Goal: Transaction & Acquisition: Purchase product/service

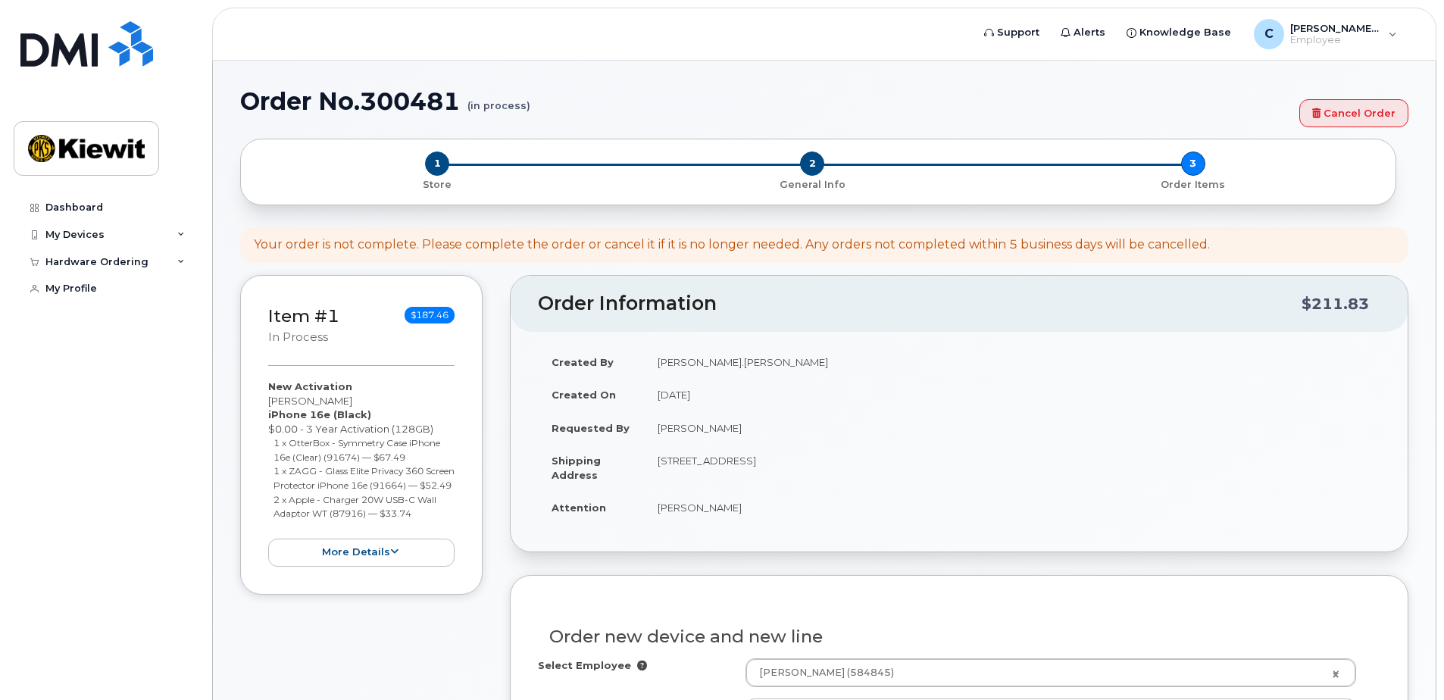
scroll to position [1010, 0]
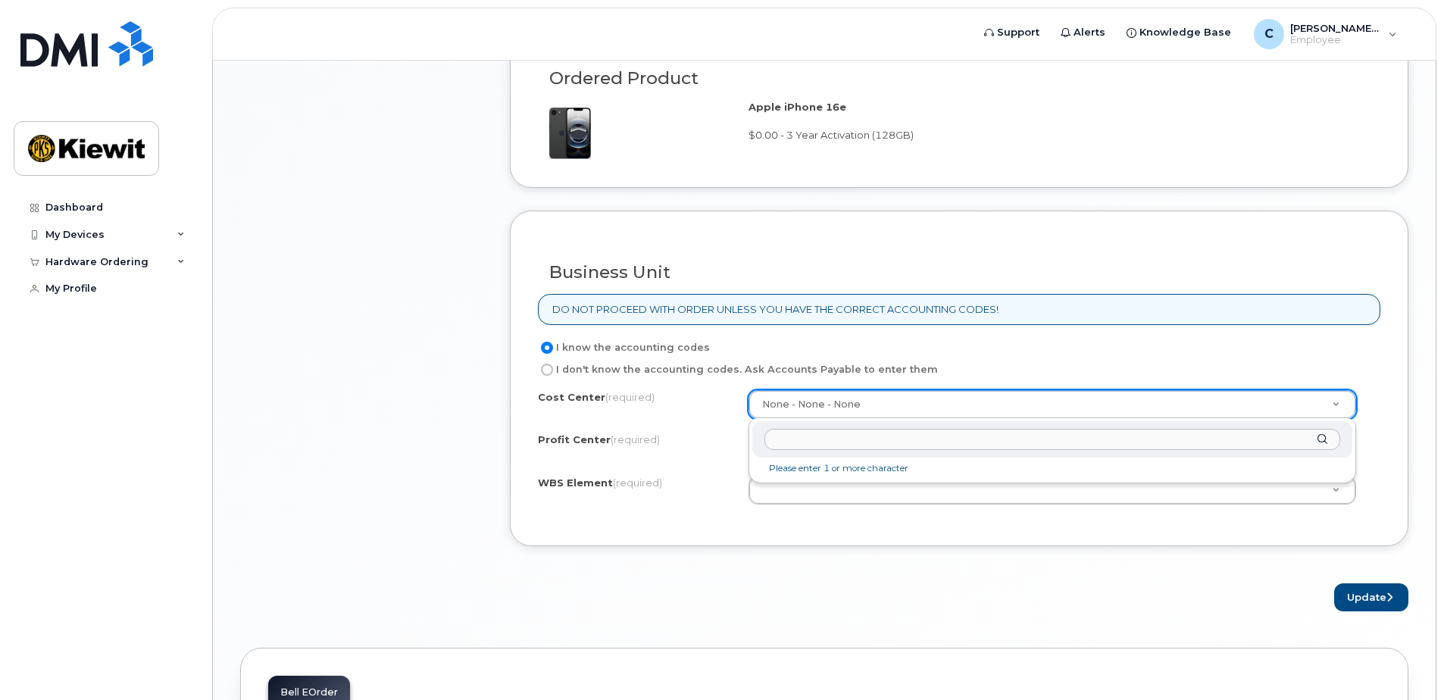
drag, startPoint x: 0, startPoint y: 0, endPoint x: 802, endPoint y: 403, distance: 897.9
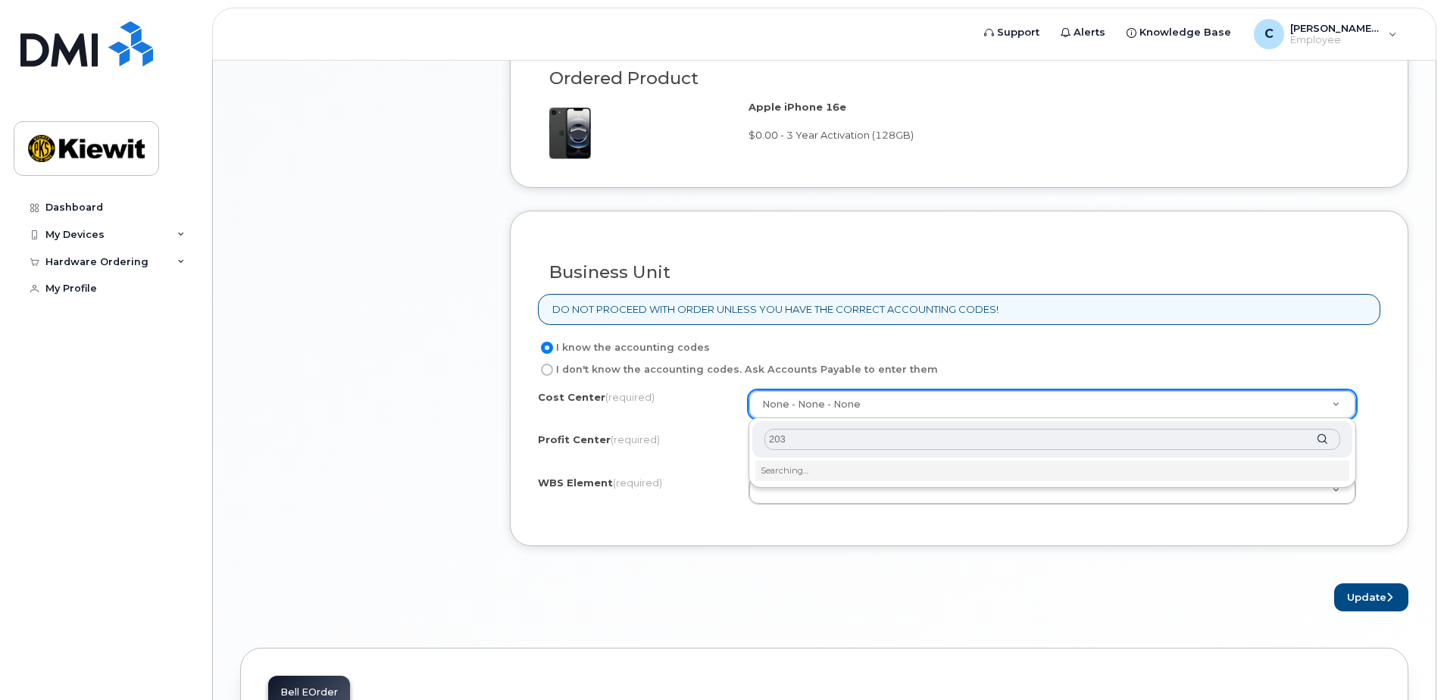
type input "2033"
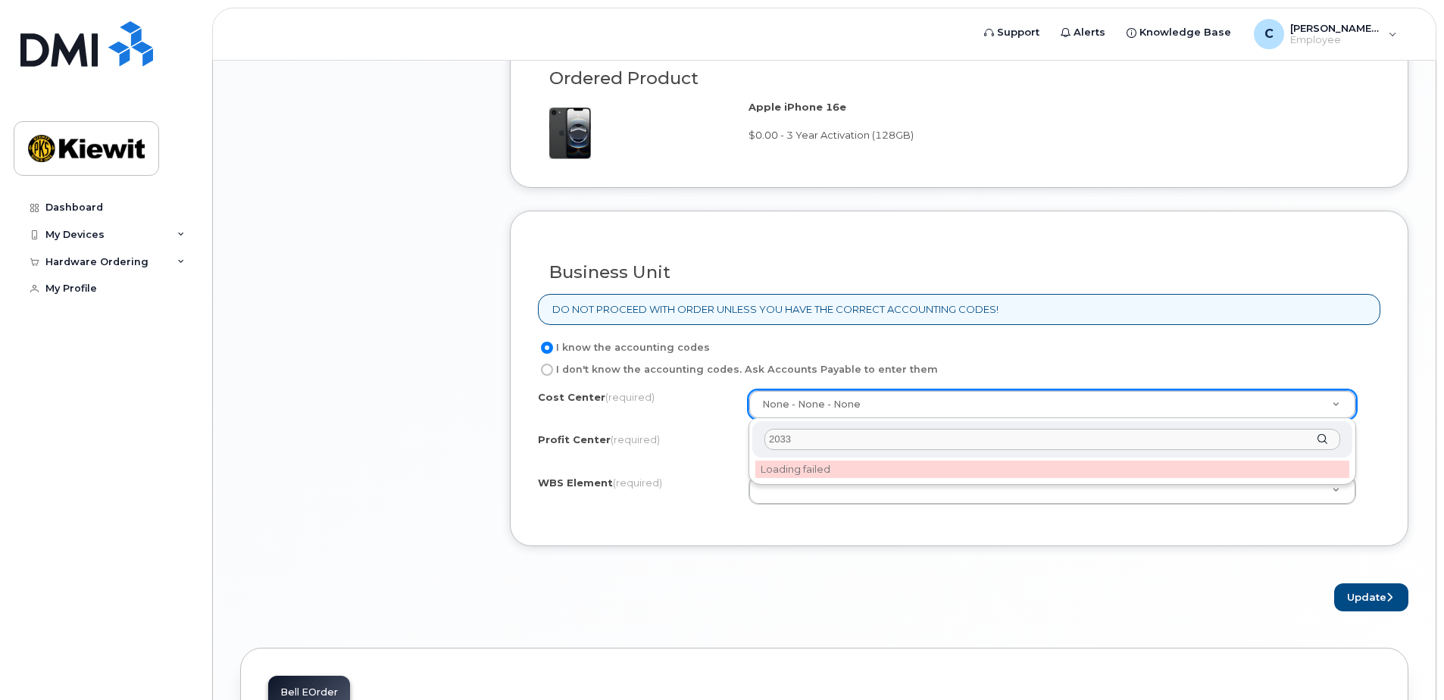
click at [1036, 439] on input "2033" at bounding box center [1052, 440] width 576 height 22
click at [808, 466] on li "Please enter 1 or more character" at bounding box center [1052, 469] width 594 height 16
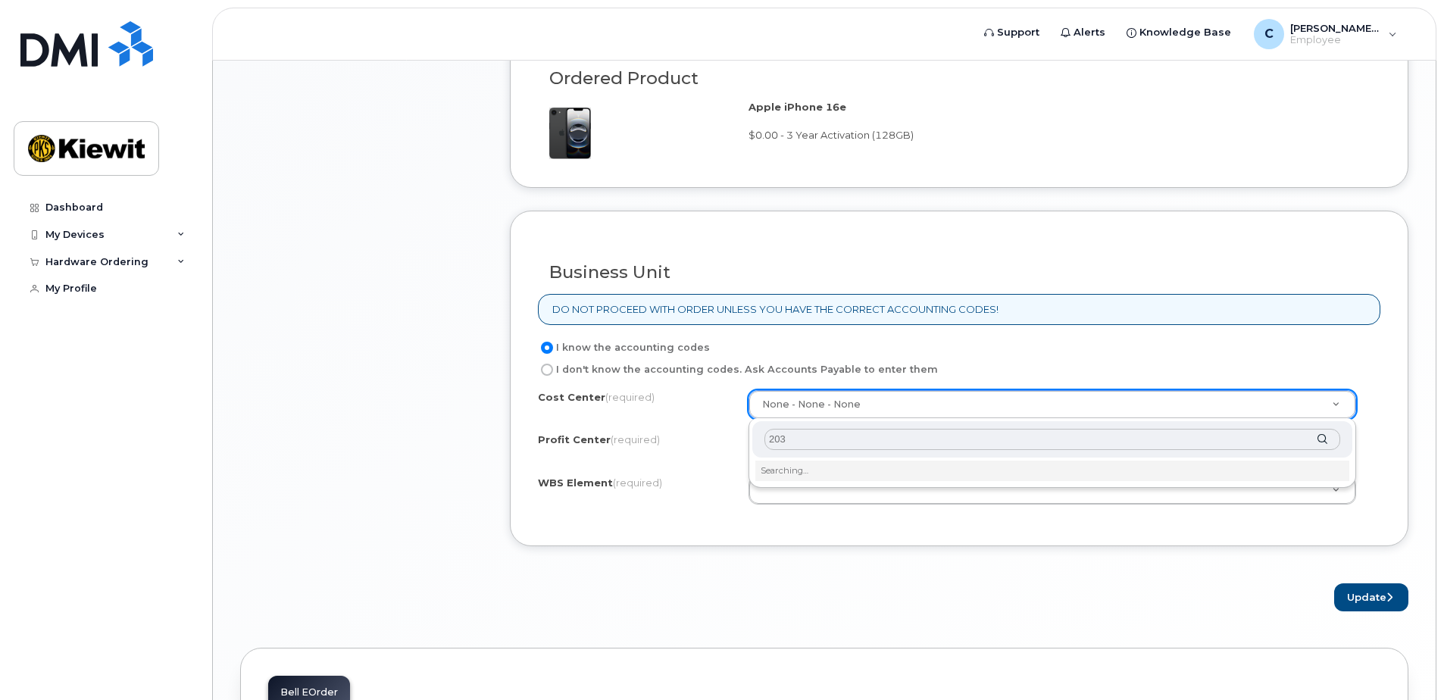
type input "2033"
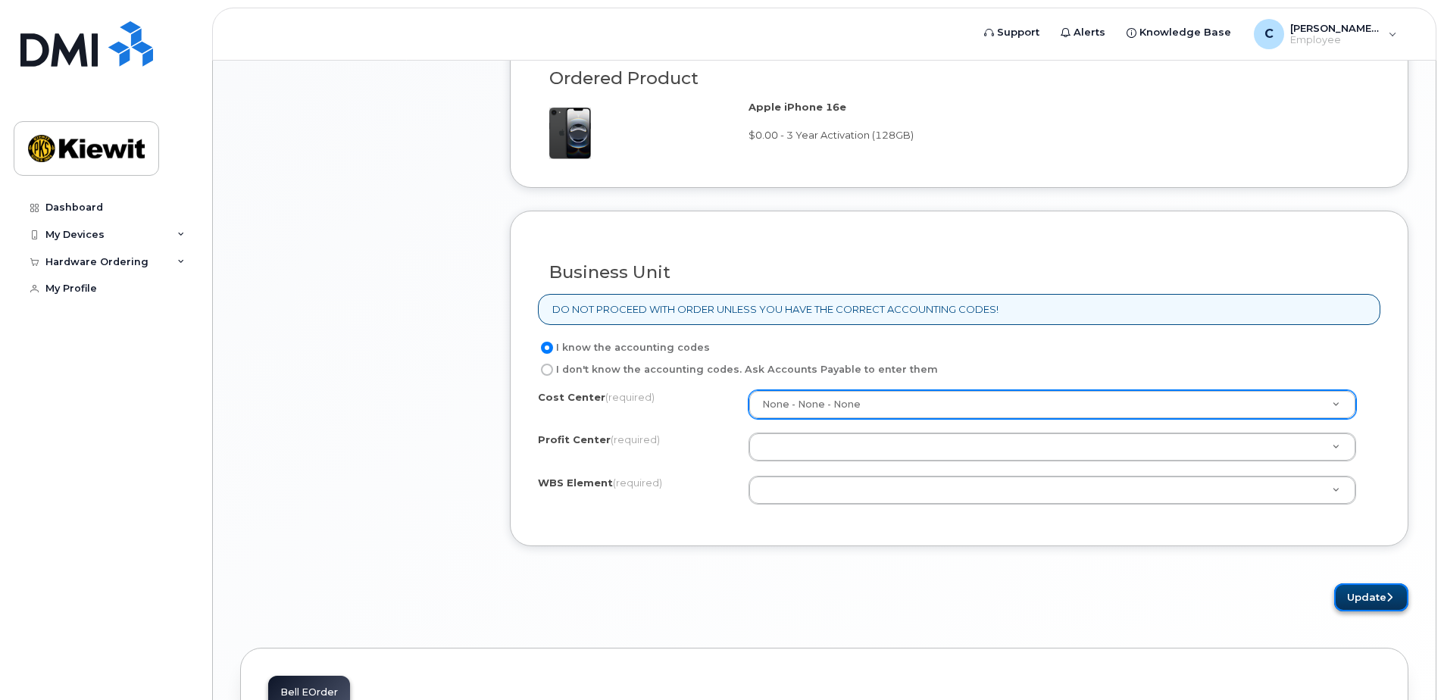
click at [1362, 594] on button "Update" at bounding box center [1371, 597] width 74 height 28
click at [632, 368] on label "I don't know the accounting codes. Ask Accounts Payable to enter them" at bounding box center [738, 370] width 400 height 18
click at [553, 368] on input "I don't know the accounting codes. Ask Accounts Payable to enter them" at bounding box center [547, 370] width 12 height 12
radio input "true"
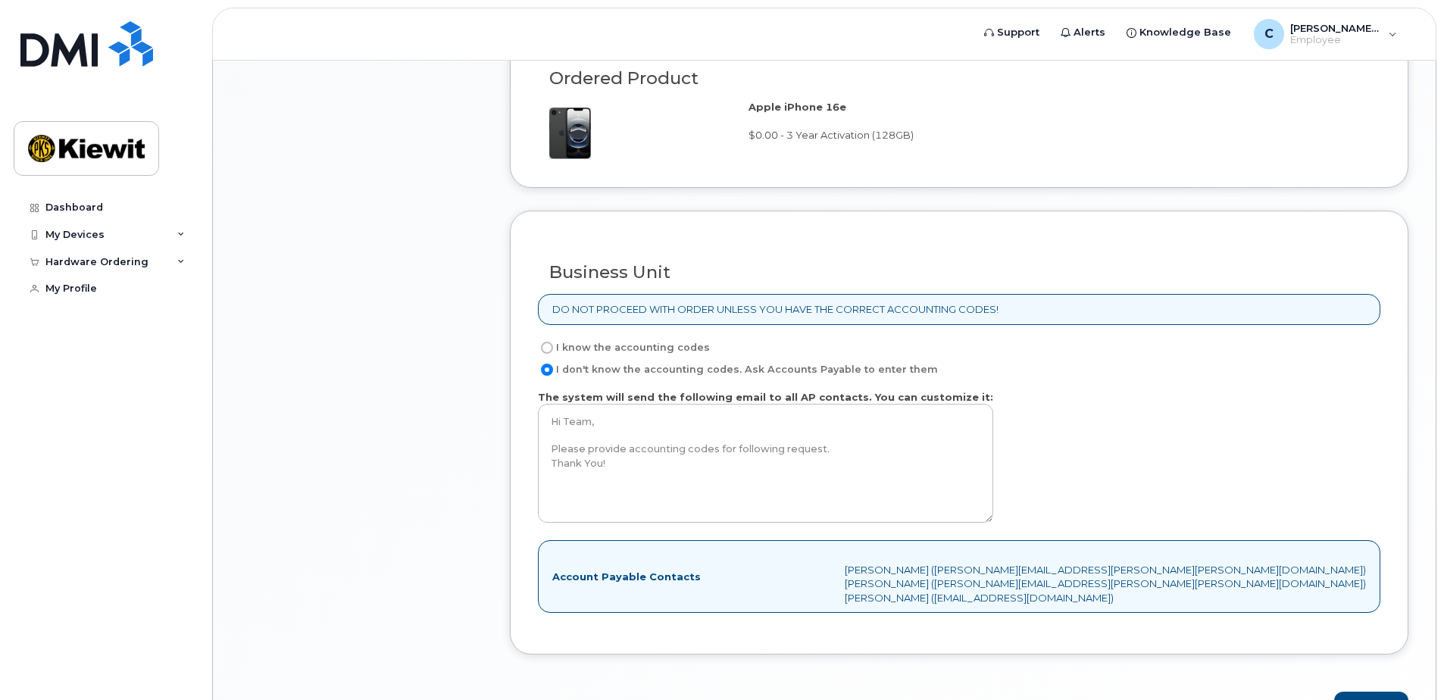
click at [641, 349] on label "I know the accounting codes" at bounding box center [624, 348] width 172 height 18
click at [553, 349] on input "I know the accounting codes" at bounding box center [547, 348] width 12 height 12
radio input "true"
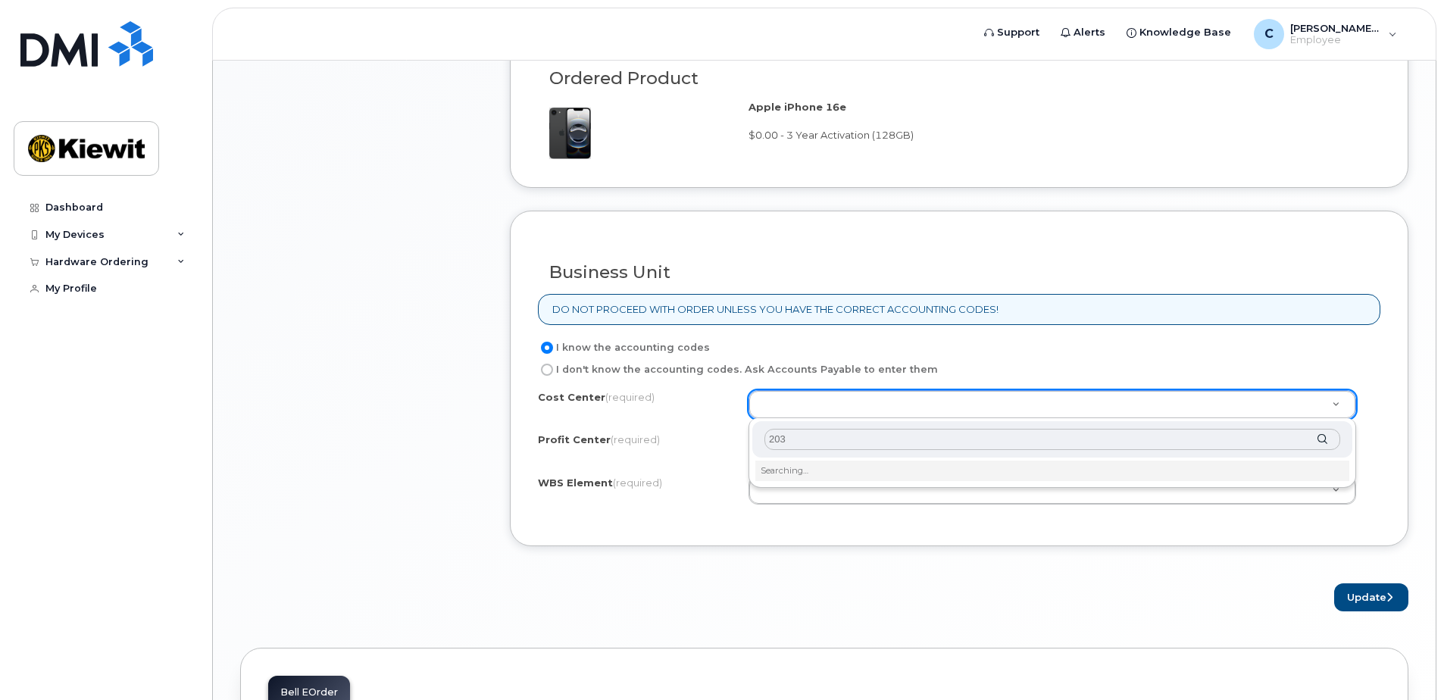
type input "2033"
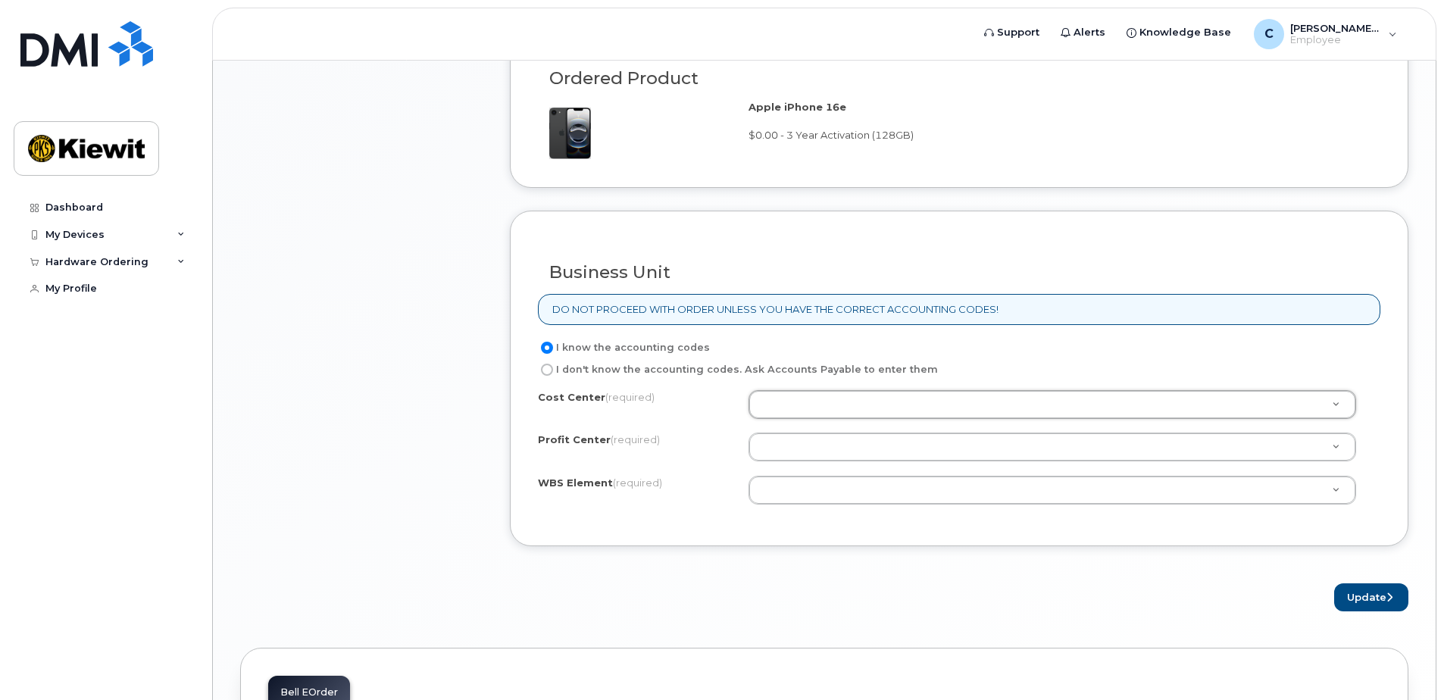
click at [605, 370] on label "I don't know the accounting codes. Ask Accounts Payable to enter them" at bounding box center [738, 370] width 400 height 18
click at [553, 370] on input "I don't know the accounting codes. Ask Accounts Payable to enter them" at bounding box center [547, 370] width 12 height 12
radio input "true"
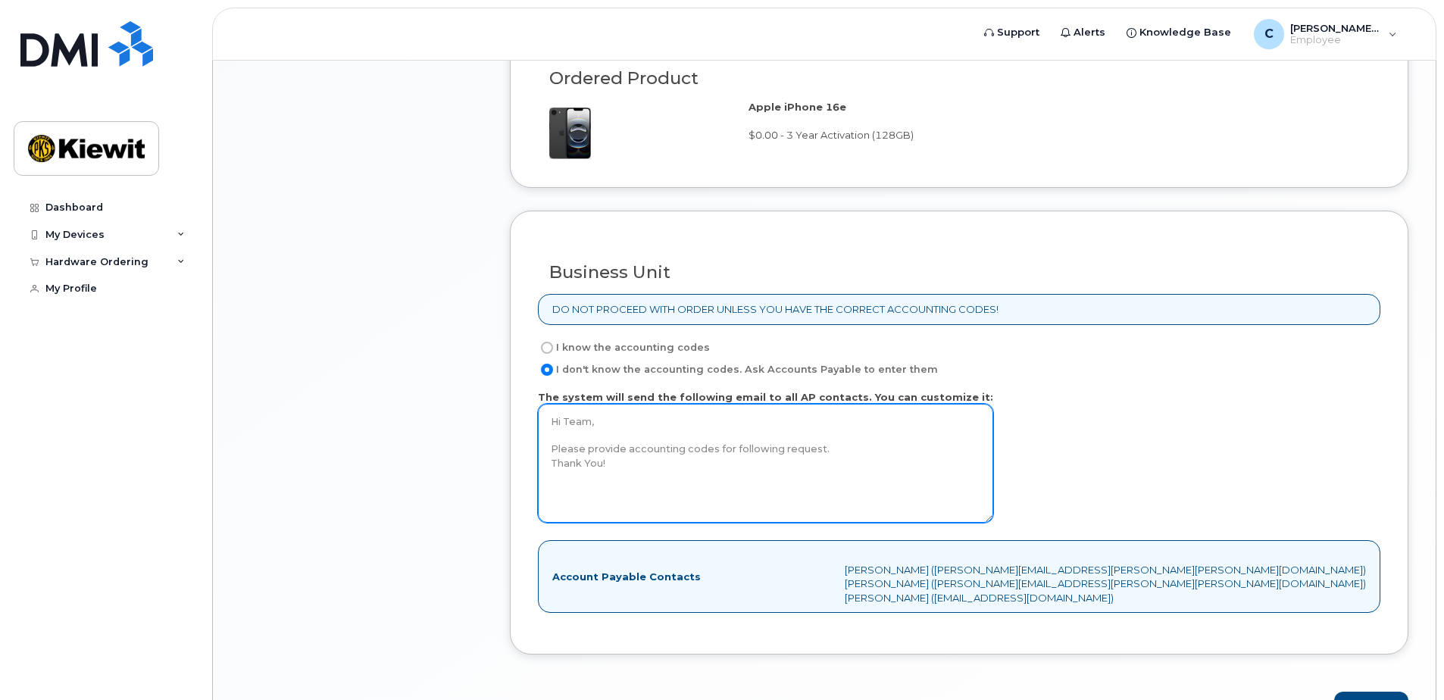
click at [687, 454] on textarea "Hi Team, Please provide accounting codes for following request. Thank You!" at bounding box center [765, 463] width 455 height 119
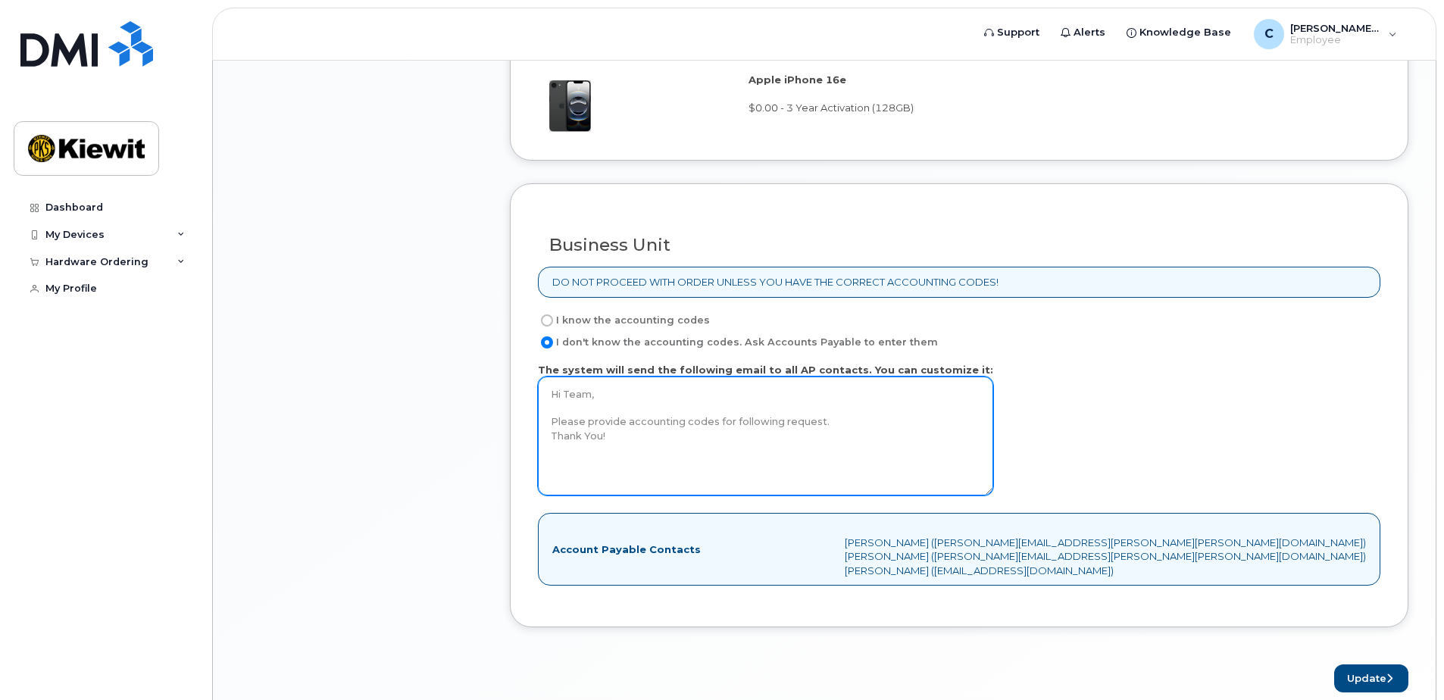
scroll to position [1061, 0]
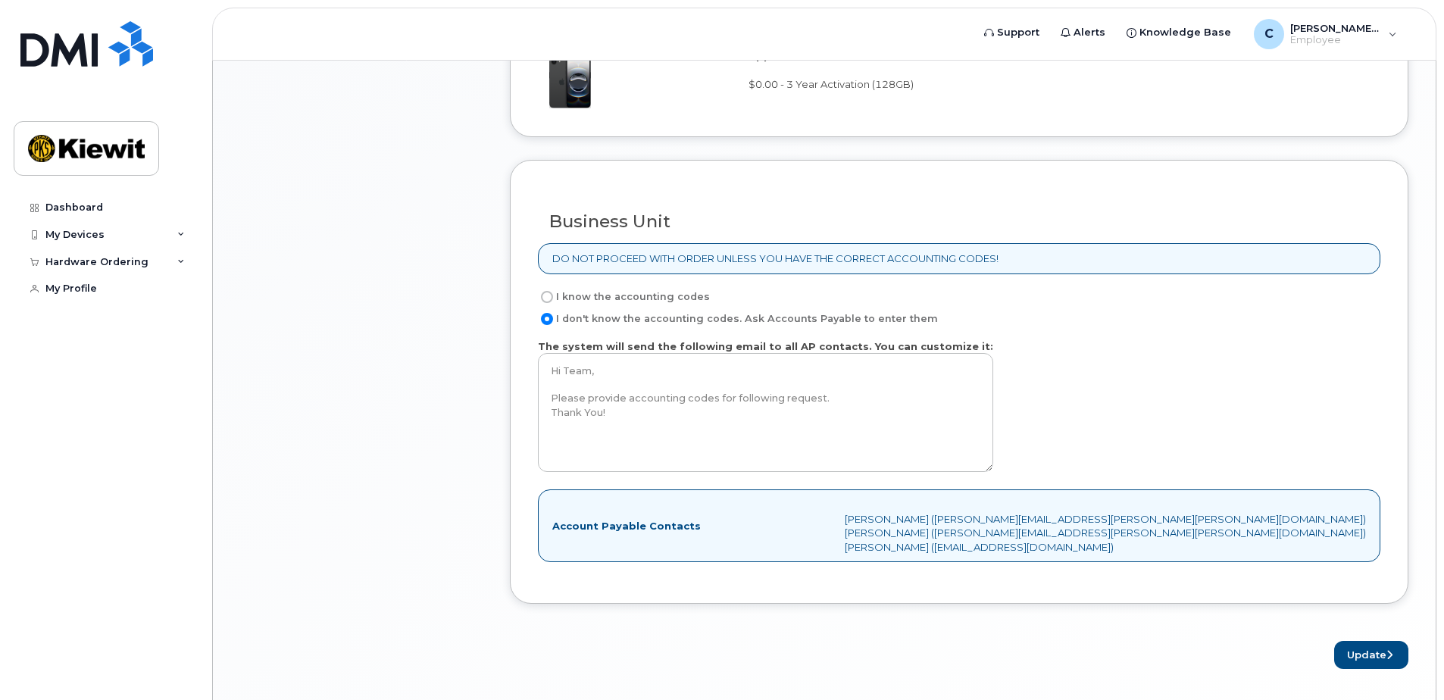
click at [777, 263] on p "DO NOT PROCEED WITH ORDER UNLESS YOU HAVE THE CORRECT ACCOUNTING CODES!" at bounding box center [775, 259] width 446 height 14
click at [633, 299] on label "I know the accounting codes" at bounding box center [624, 297] width 172 height 18
click at [553, 299] on input "I know the accounting codes" at bounding box center [547, 297] width 12 height 12
radio input "true"
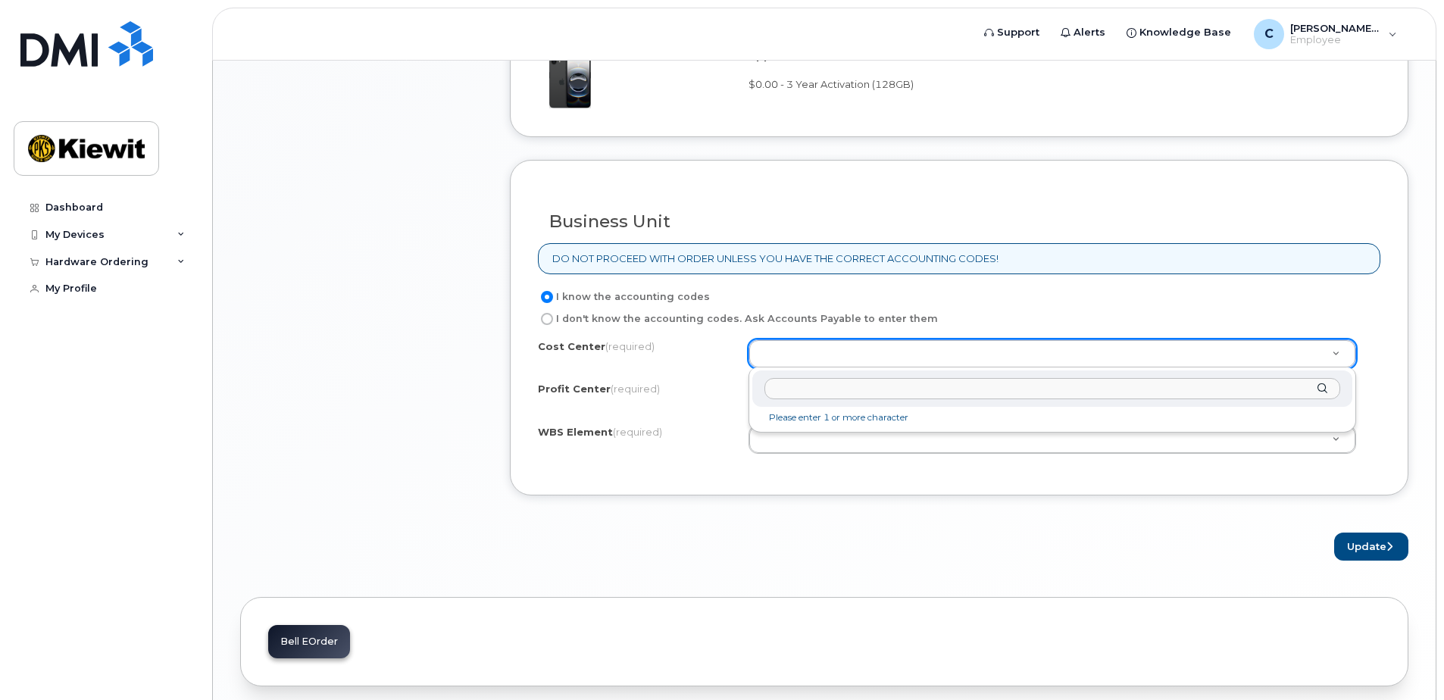
type input "1"
drag, startPoint x: 804, startPoint y: 386, endPoint x: 695, endPoint y: 388, distance: 109.1
type input "1"
click at [1323, 398] on input "2033" at bounding box center [1052, 389] width 576 height 22
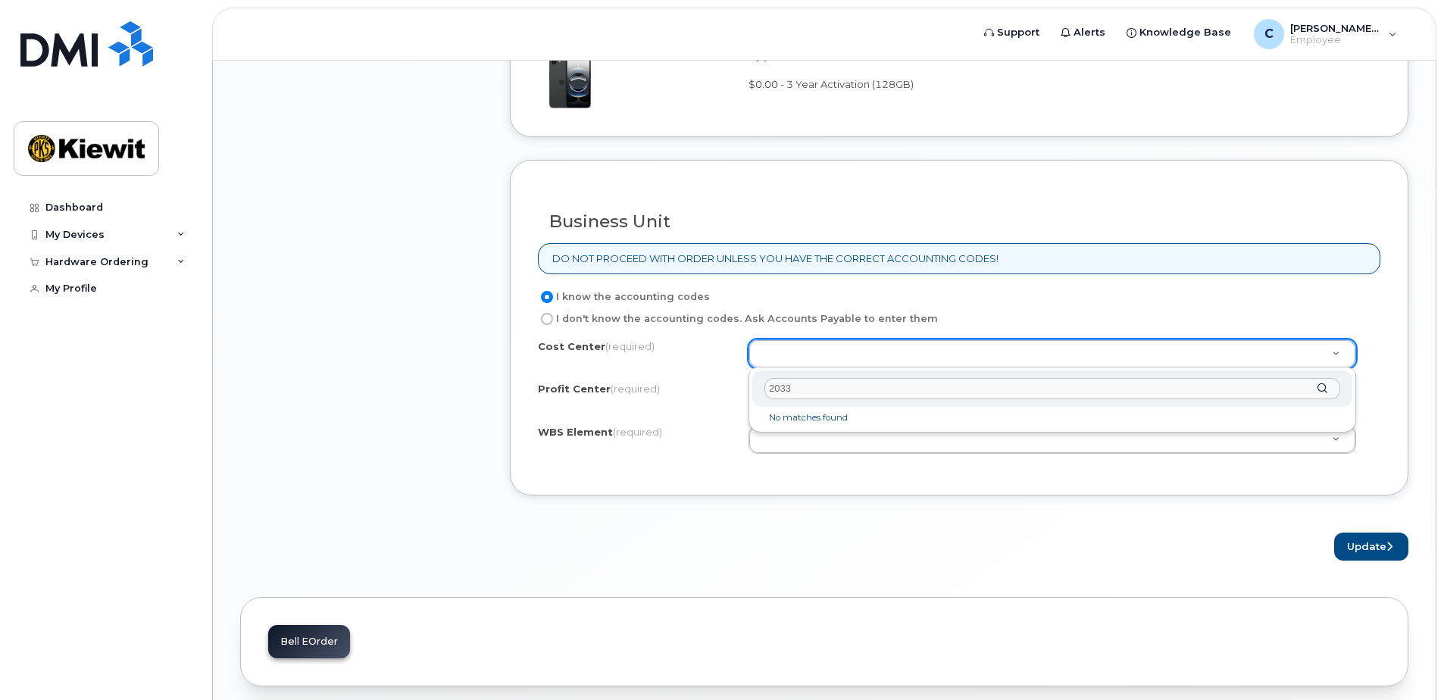
type input "2033"
click at [1322, 391] on div "2033" at bounding box center [1052, 388] width 600 height 37
click at [796, 411] on li "No matches found" at bounding box center [1052, 418] width 594 height 16
drag, startPoint x: 827, startPoint y: 378, endPoint x: 714, endPoint y: 398, distance: 114.6
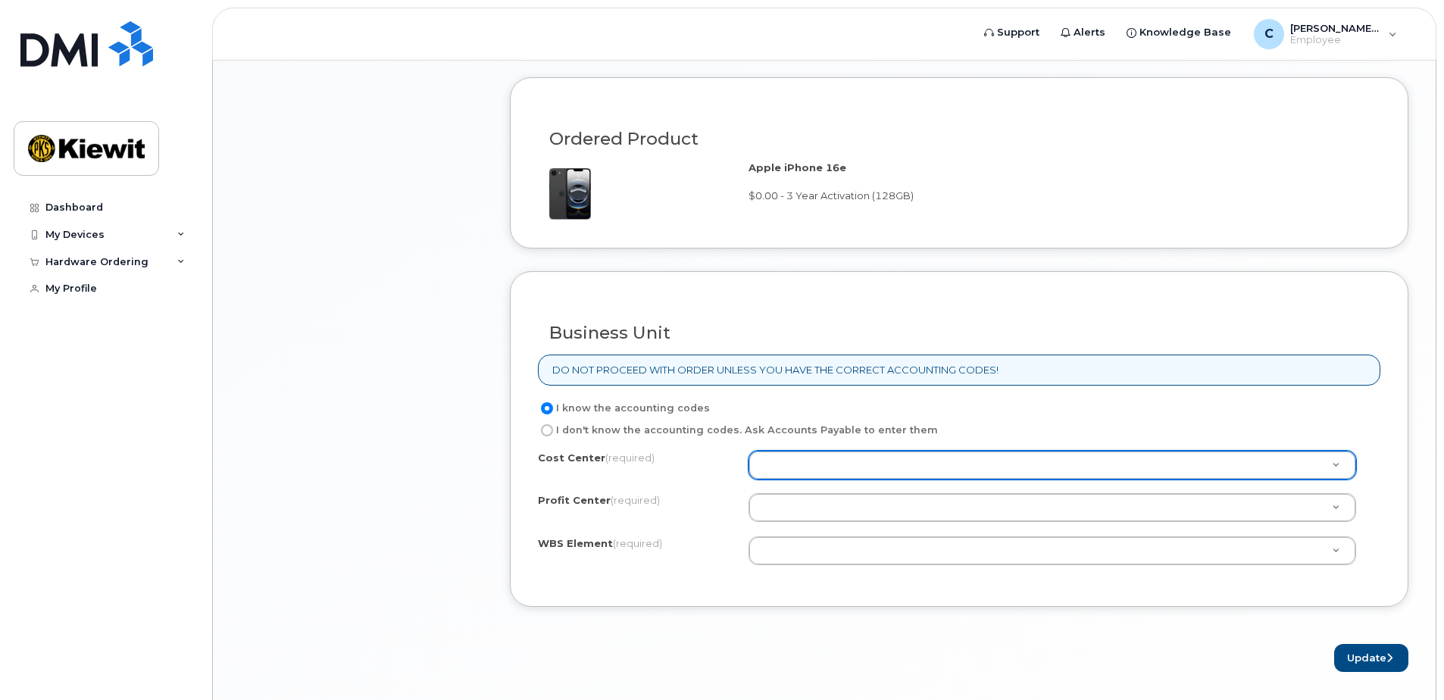
scroll to position [752, 0]
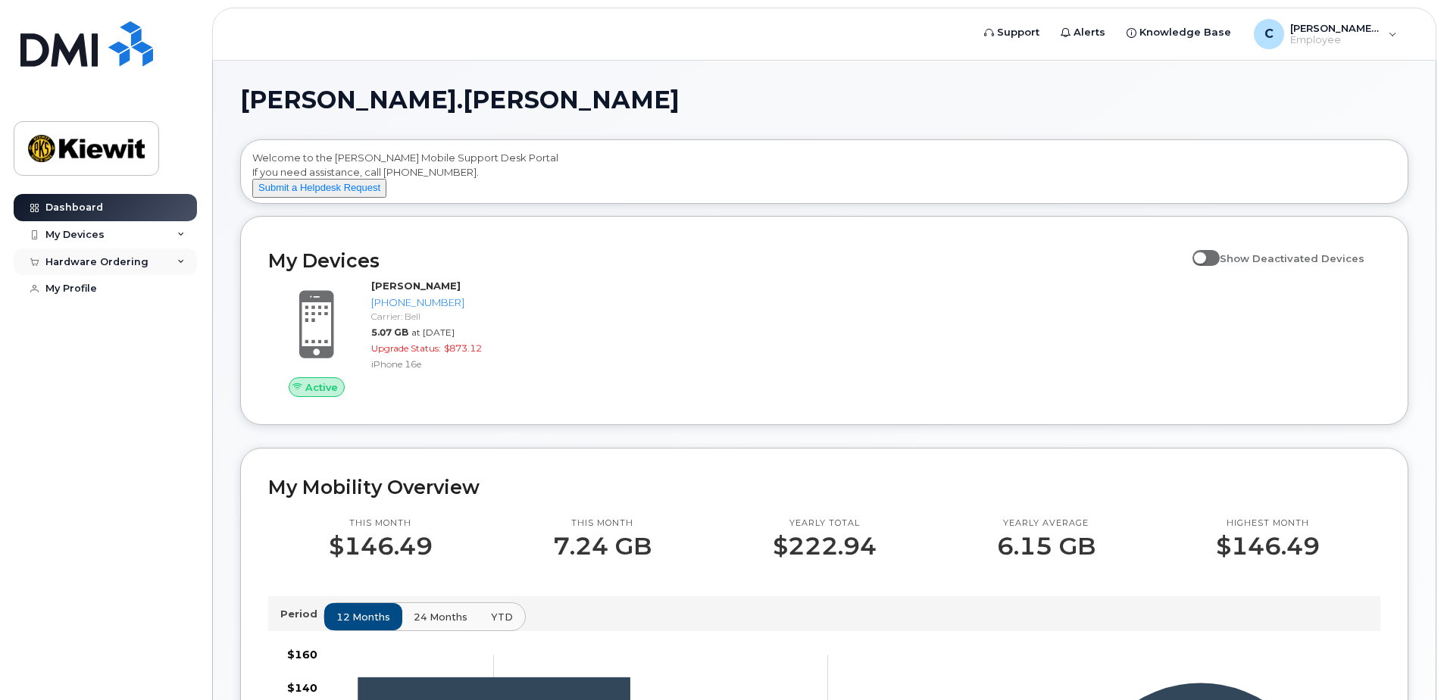
click at [120, 261] on div "Hardware Ordering" at bounding box center [96, 262] width 103 height 12
click at [87, 295] on div "My Orders" at bounding box center [79, 290] width 55 height 14
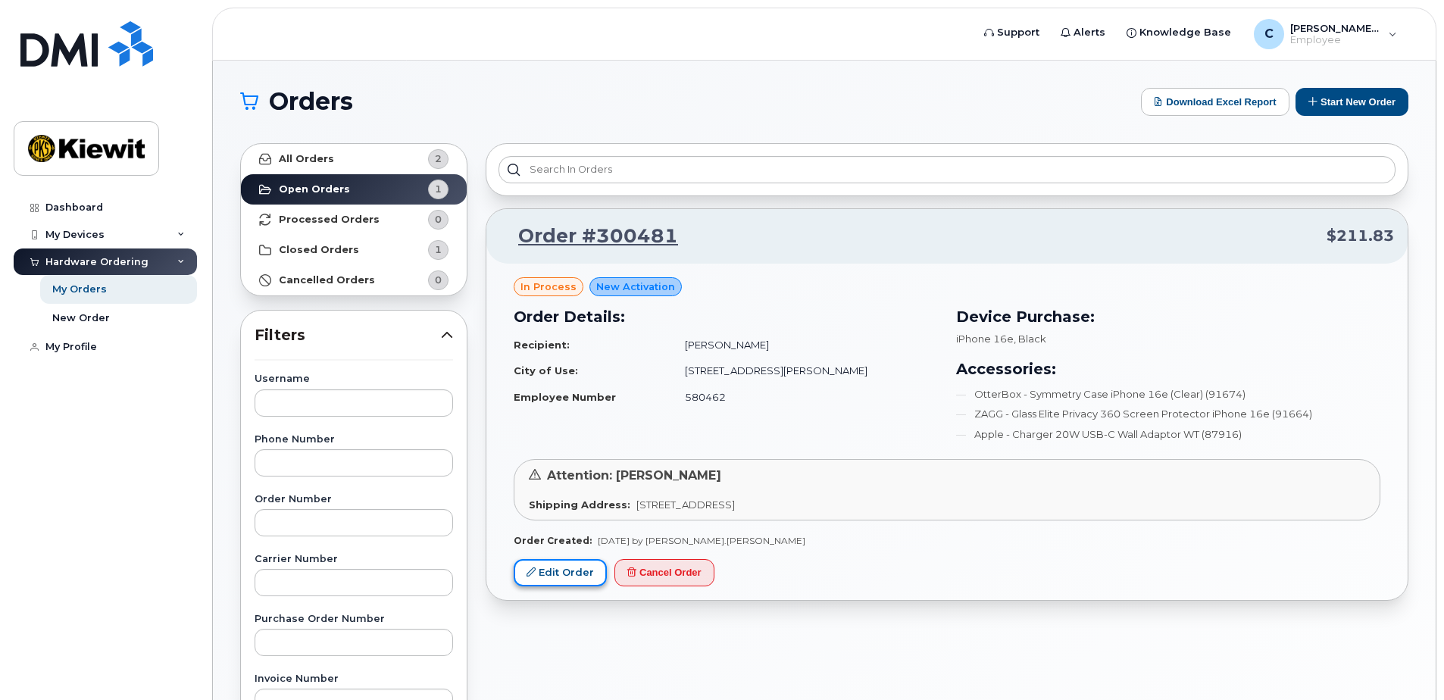
click at [570, 574] on link "Edit Order" at bounding box center [560, 573] width 93 height 28
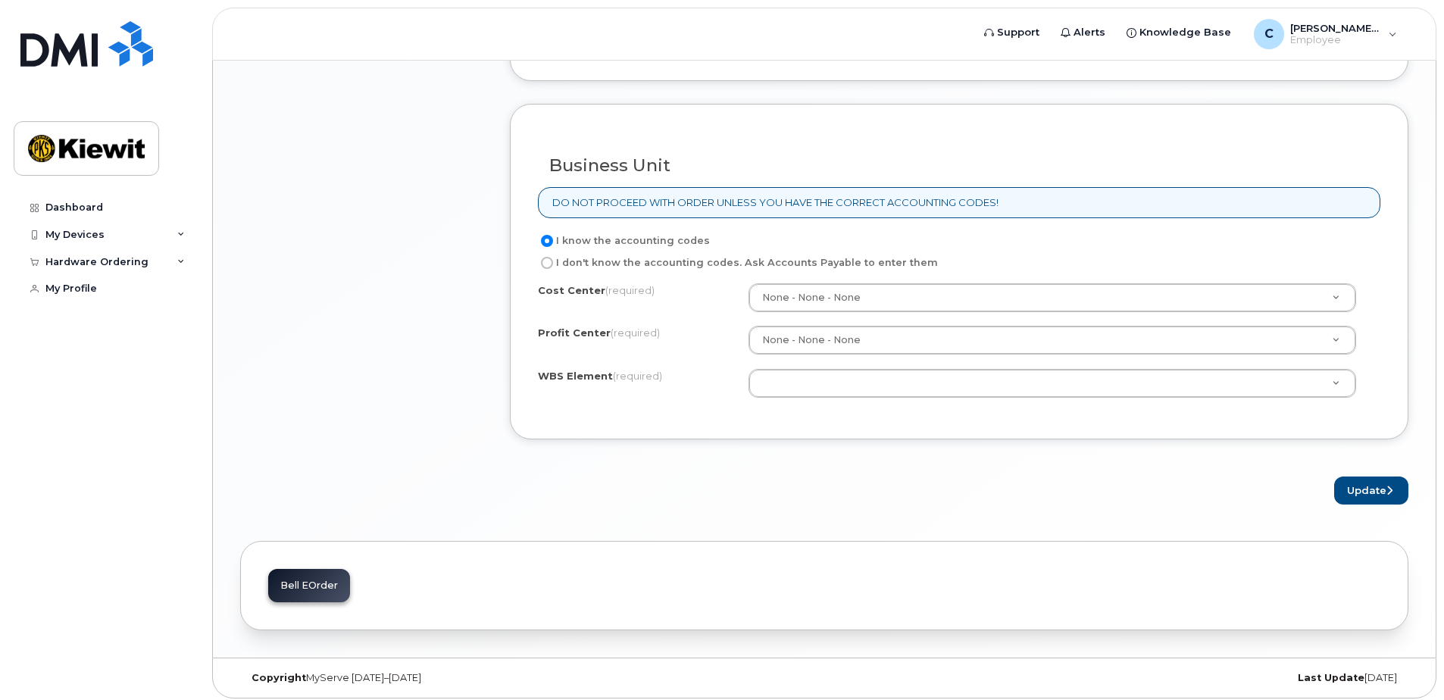
scroll to position [1123, 0]
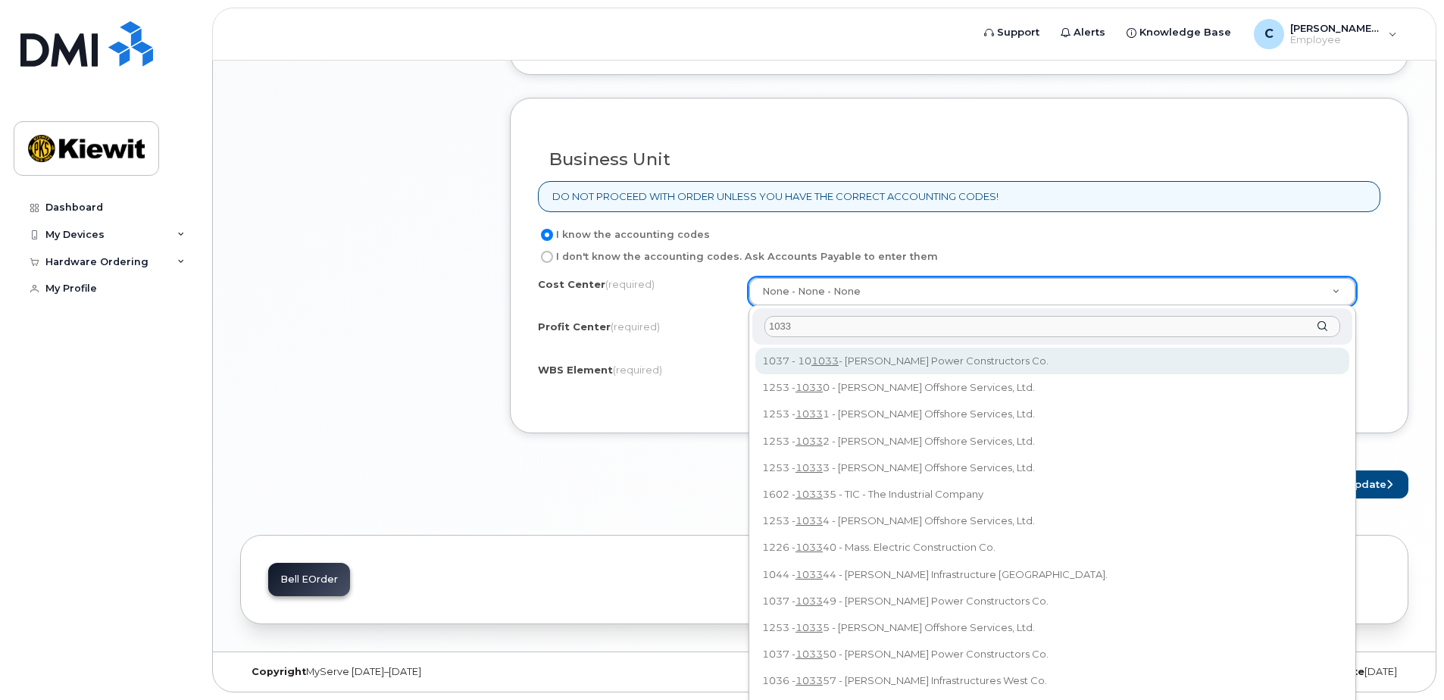
drag, startPoint x: 839, startPoint y: 319, endPoint x: 701, endPoint y: 321, distance: 137.9
drag, startPoint x: 801, startPoint y: 320, endPoint x: 689, endPoint y: 320, distance: 111.4
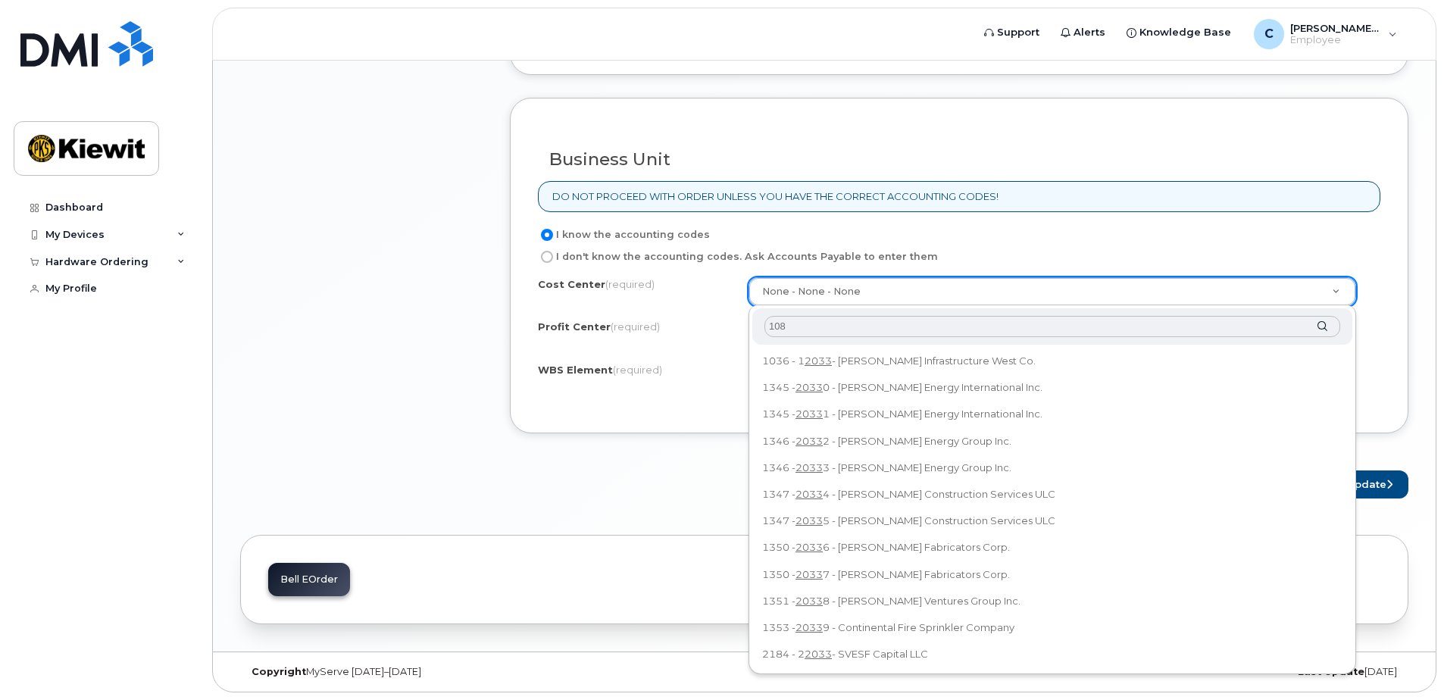
type input "1086"
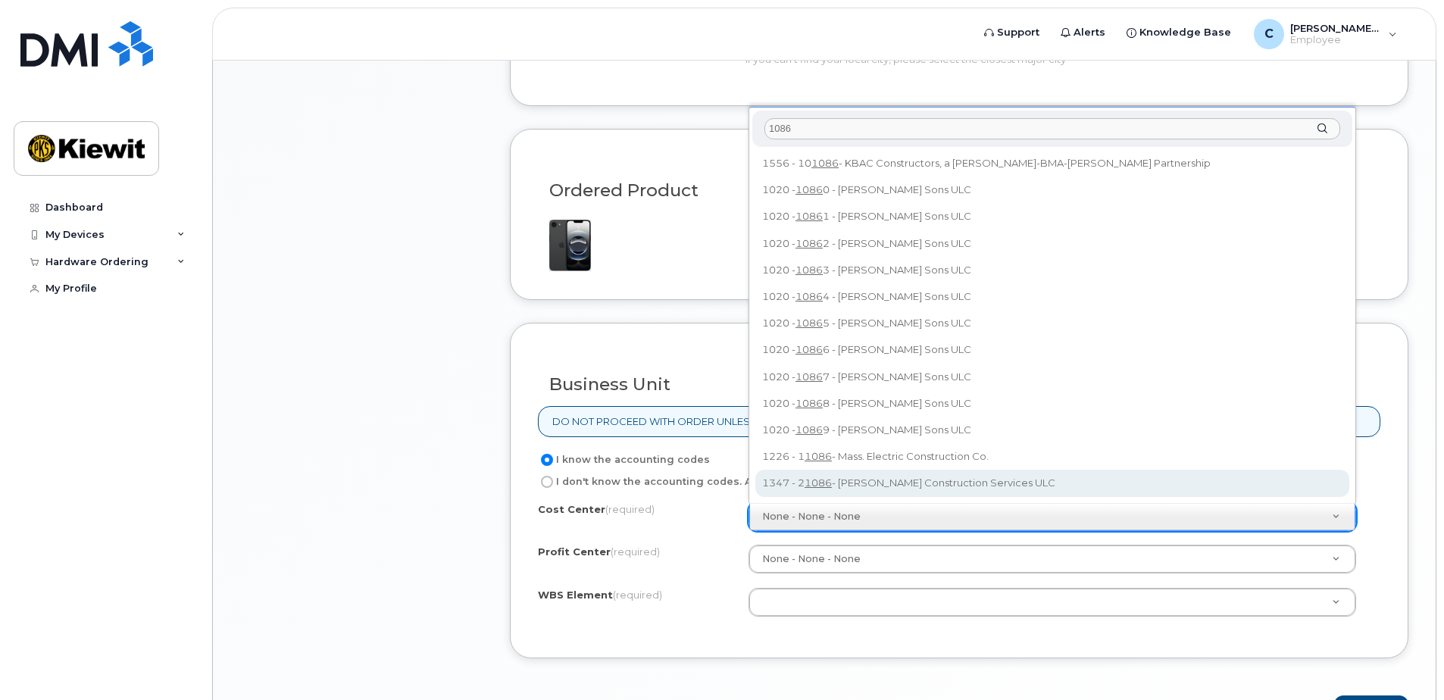
scroll to position [897, 0]
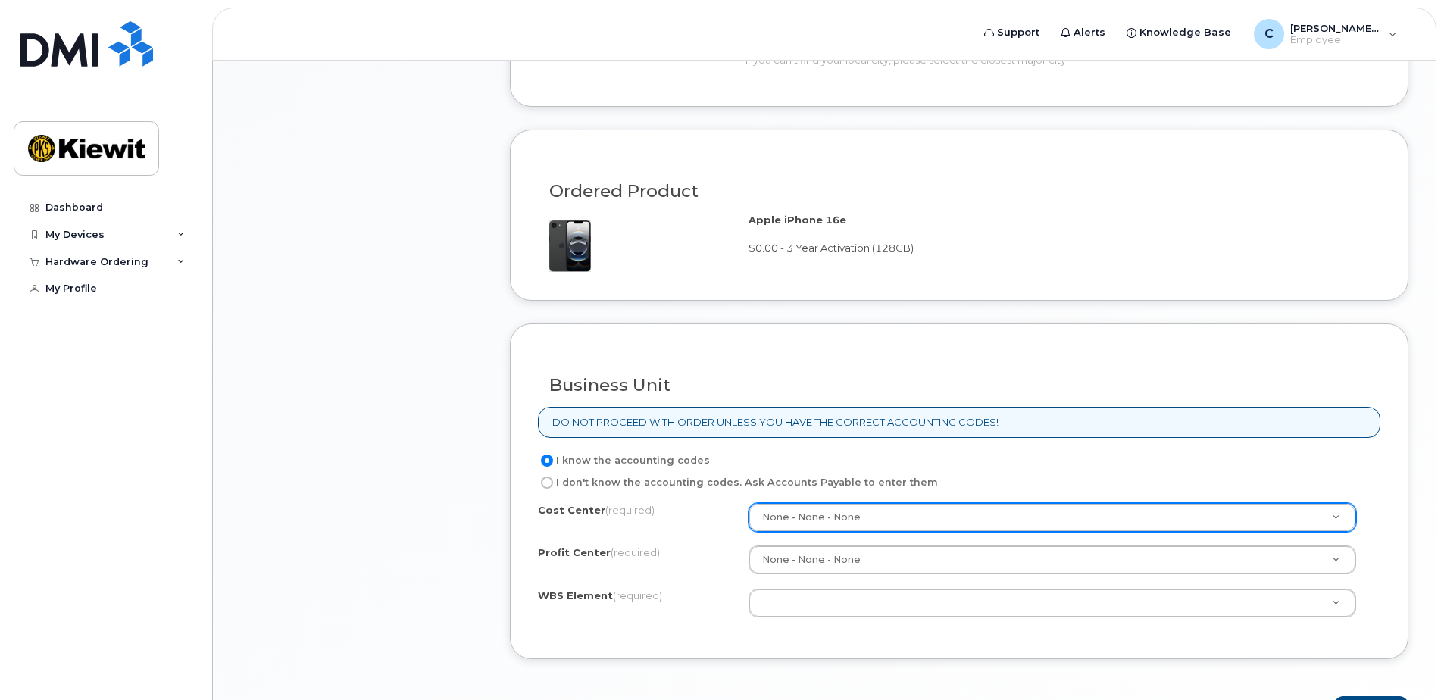
click at [864, 531] on div "None - None - None" at bounding box center [1053, 517] width 608 height 29
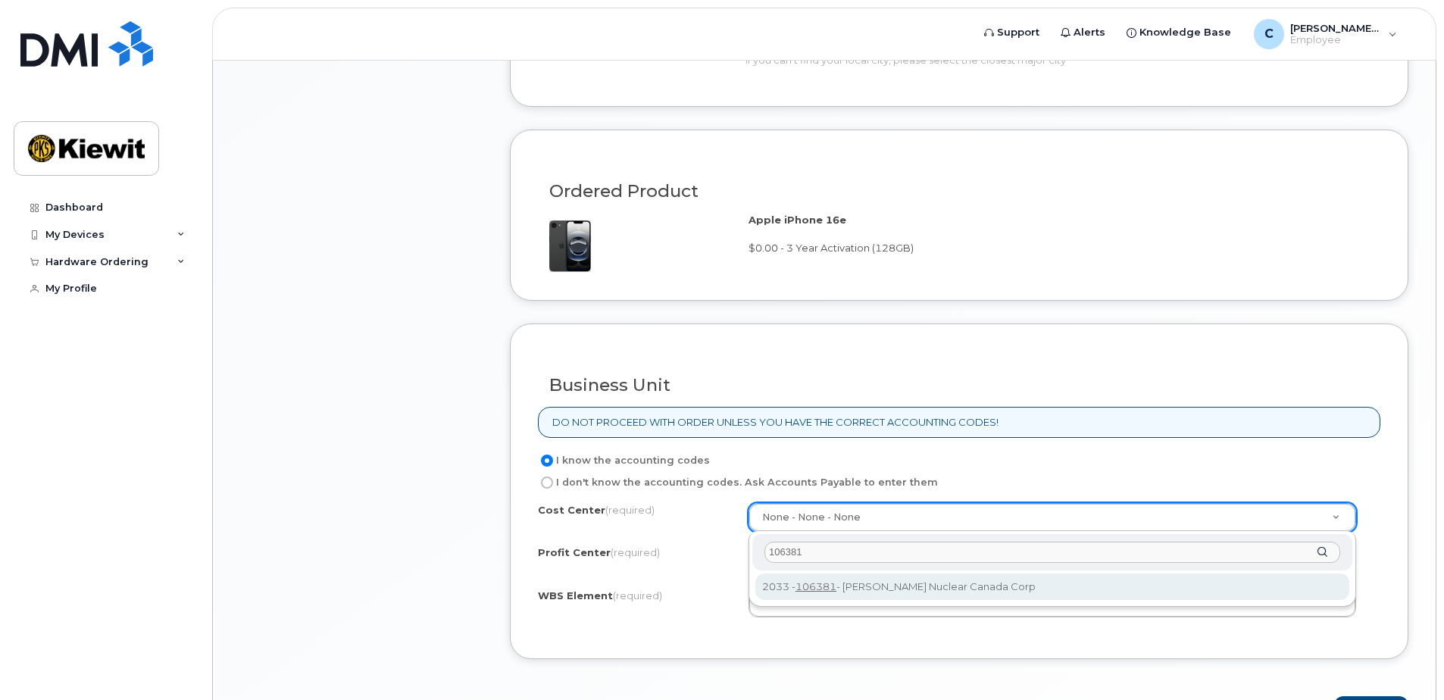
type input "106381"
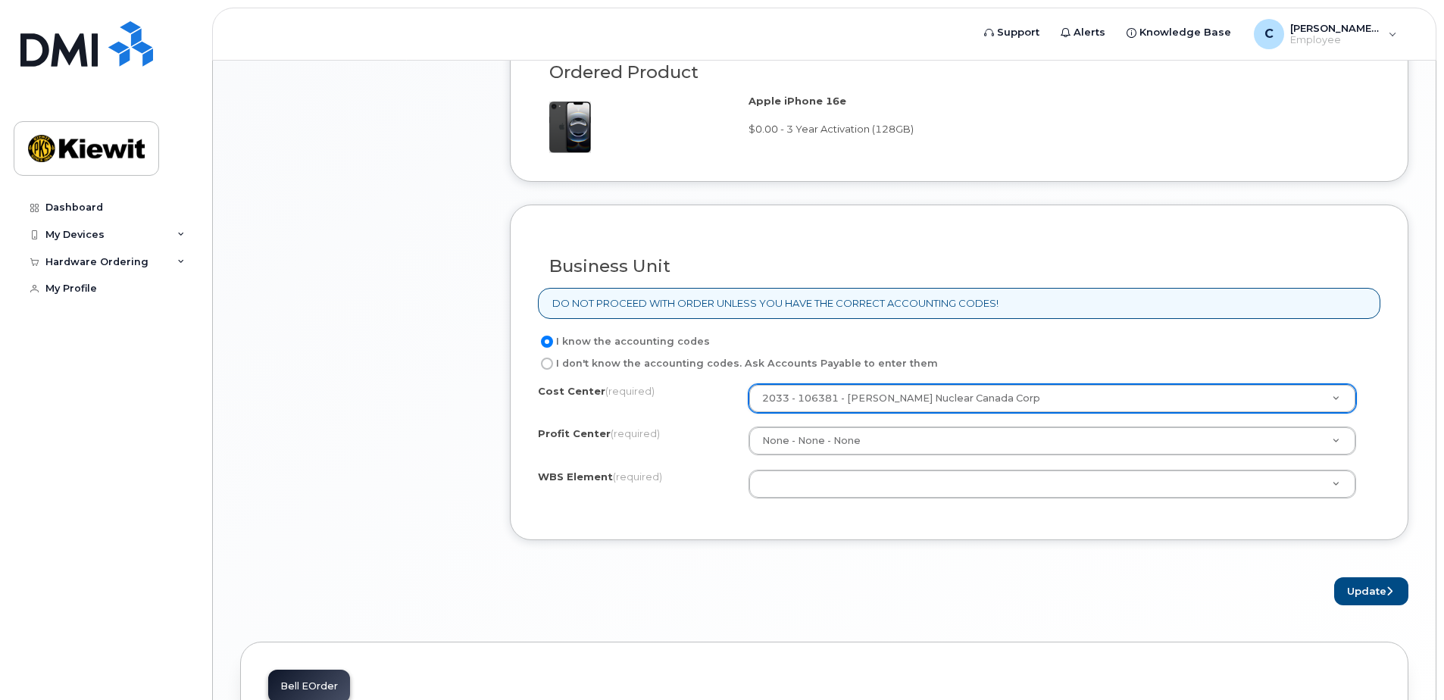
scroll to position [1049, 0]
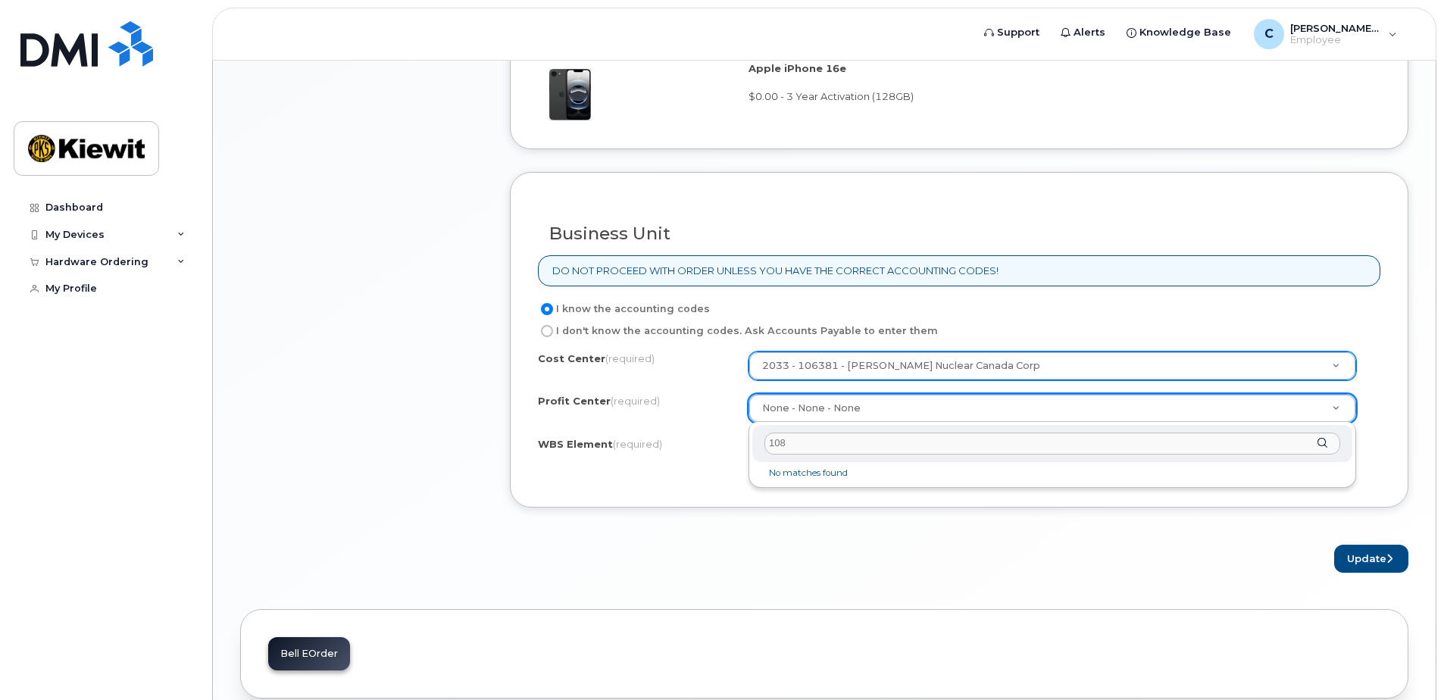
type input "1086"
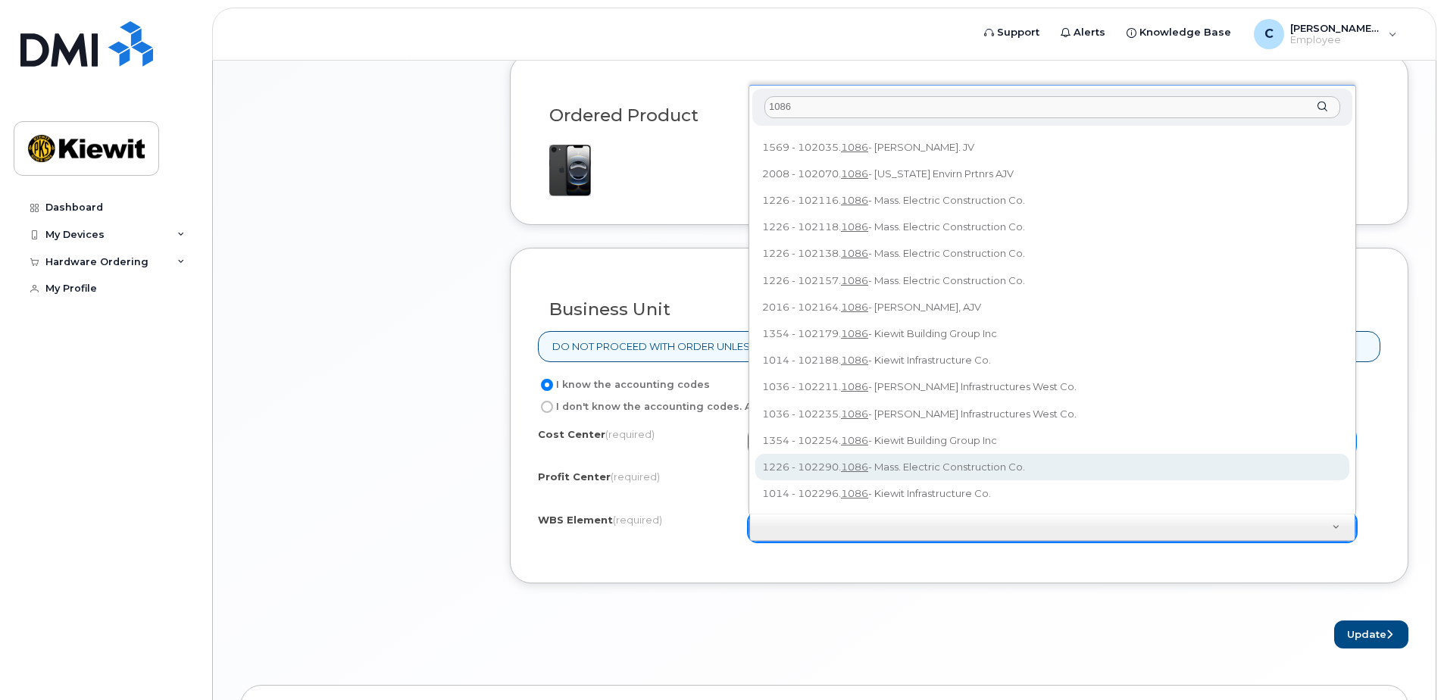
scroll to position [971, 0]
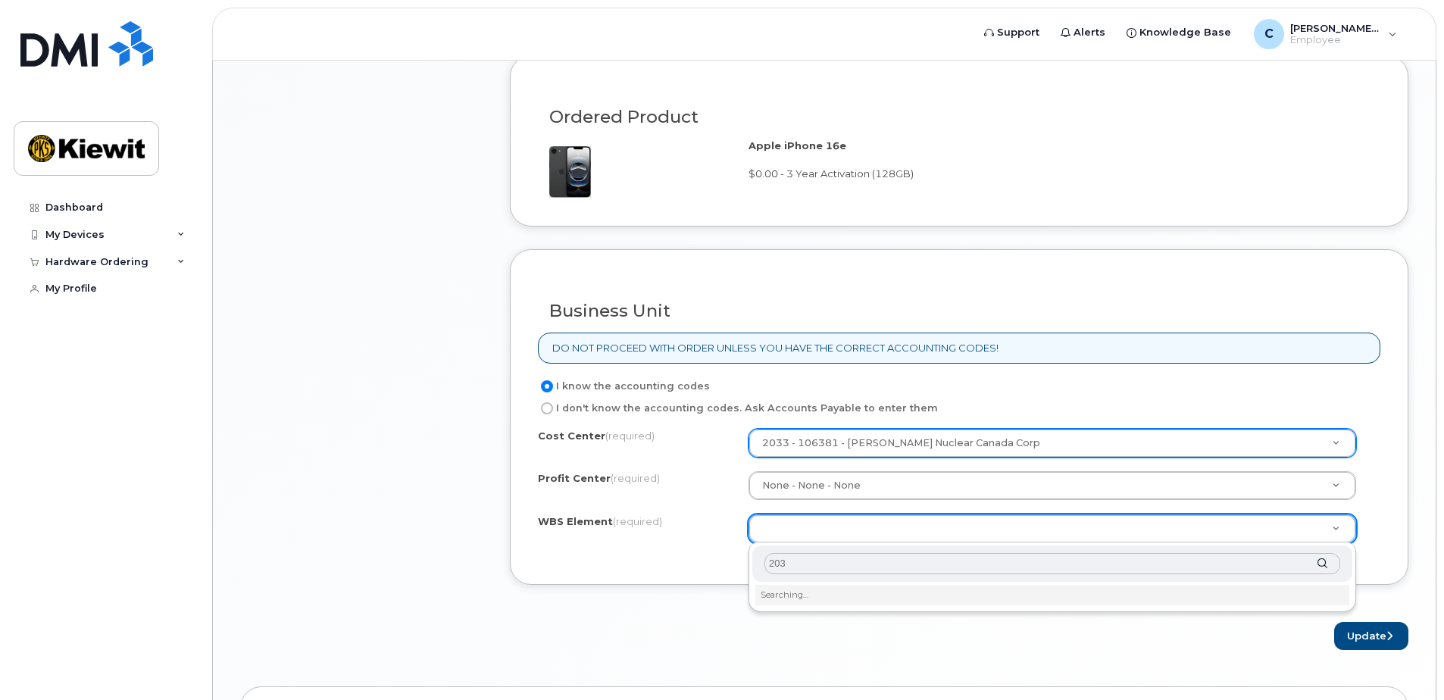
type input "2033"
click at [802, 566] on input "106381-1086" at bounding box center [1052, 564] width 576 height 22
drag, startPoint x: 802, startPoint y: 564, endPoint x: 953, endPoint y: 568, distance: 150.8
click at [953, 568] on input "106381-1086" at bounding box center [1052, 564] width 576 height 22
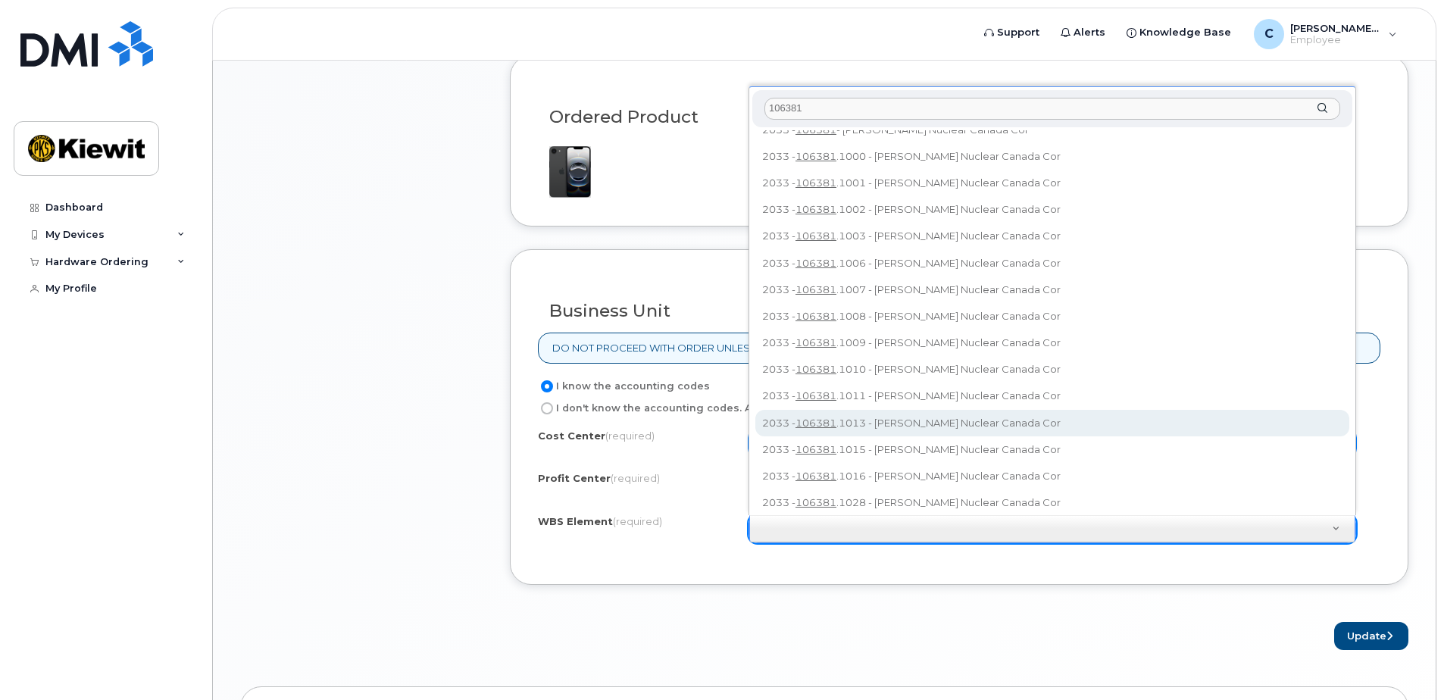
scroll to position [0, 0]
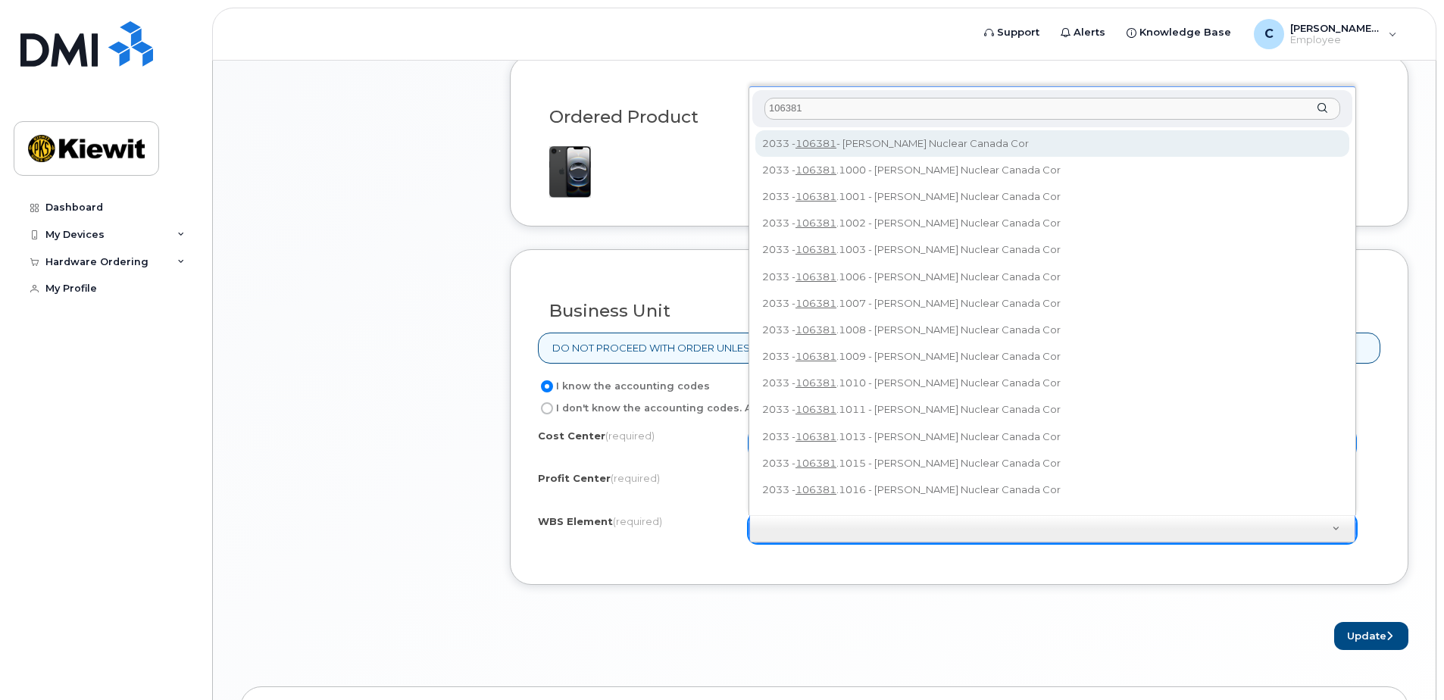
type input "106381"
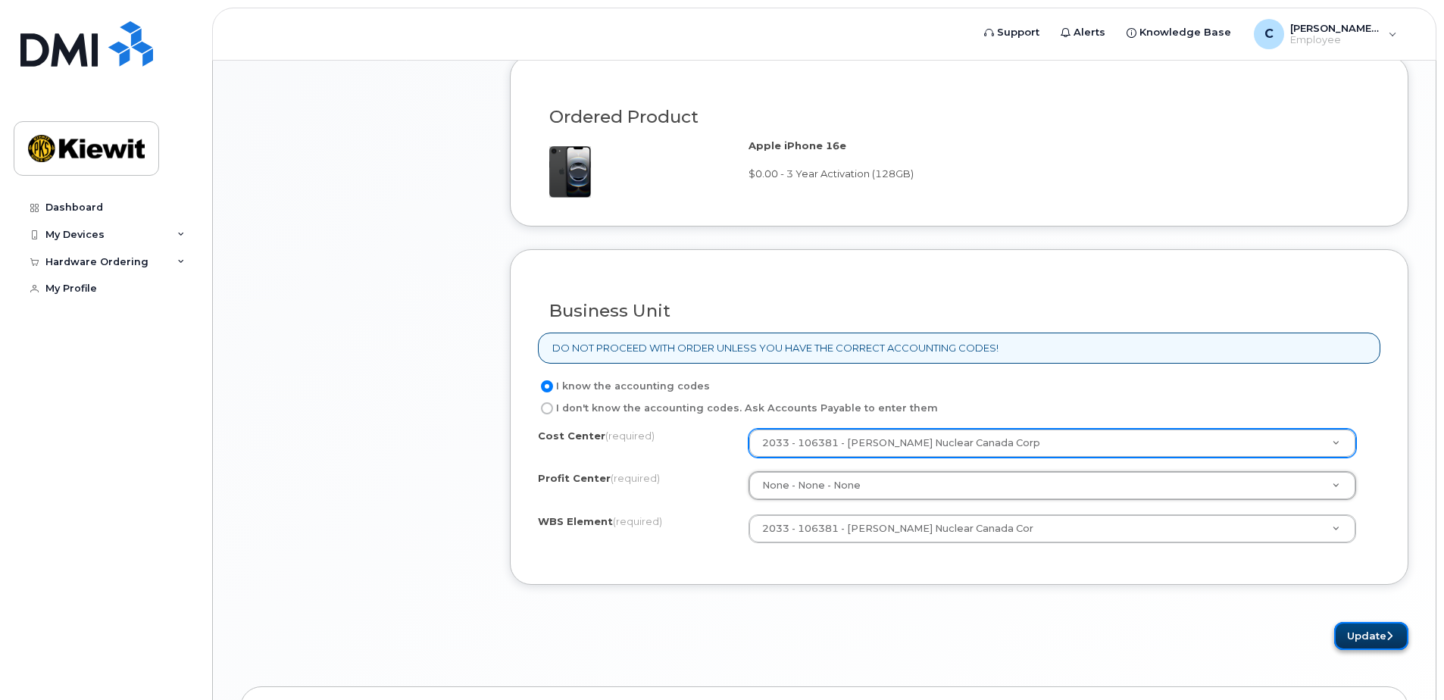
click at [1348, 636] on button "Update" at bounding box center [1371, 636] width 74 height 28
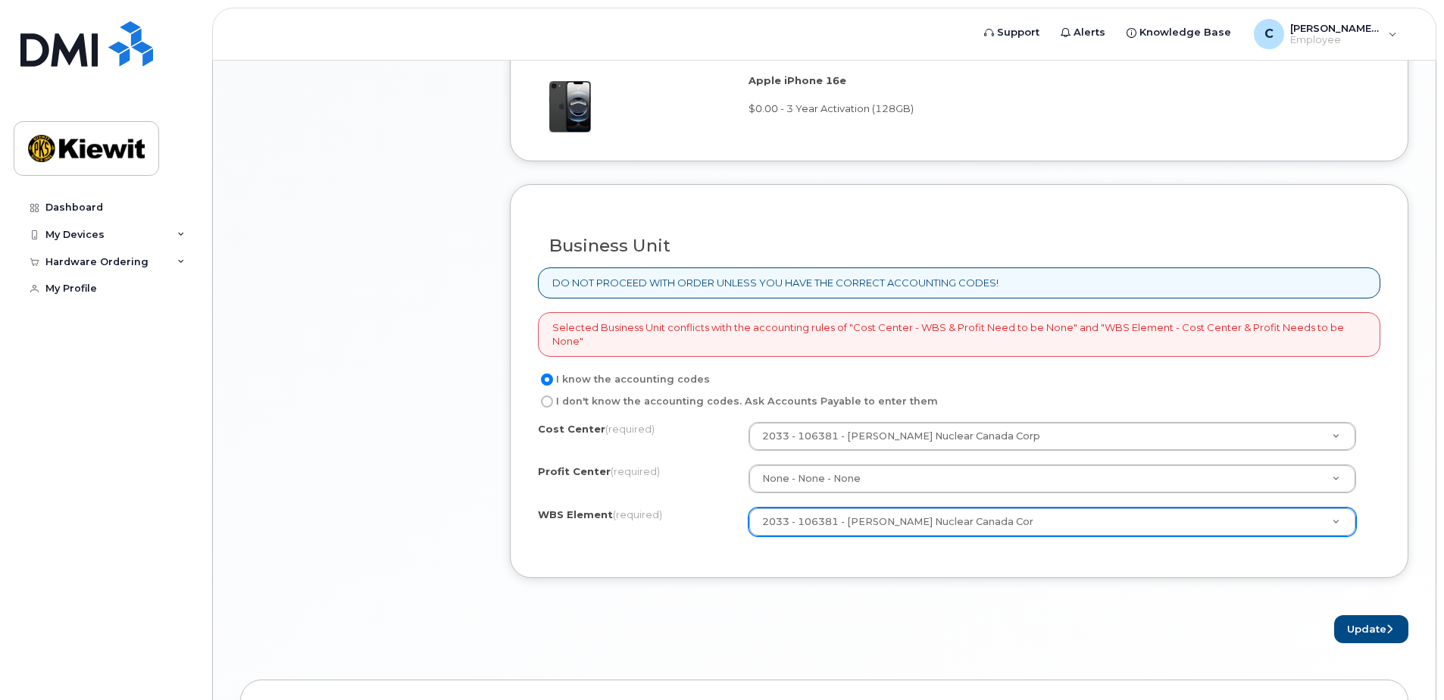
scroll to position [1061, 0]
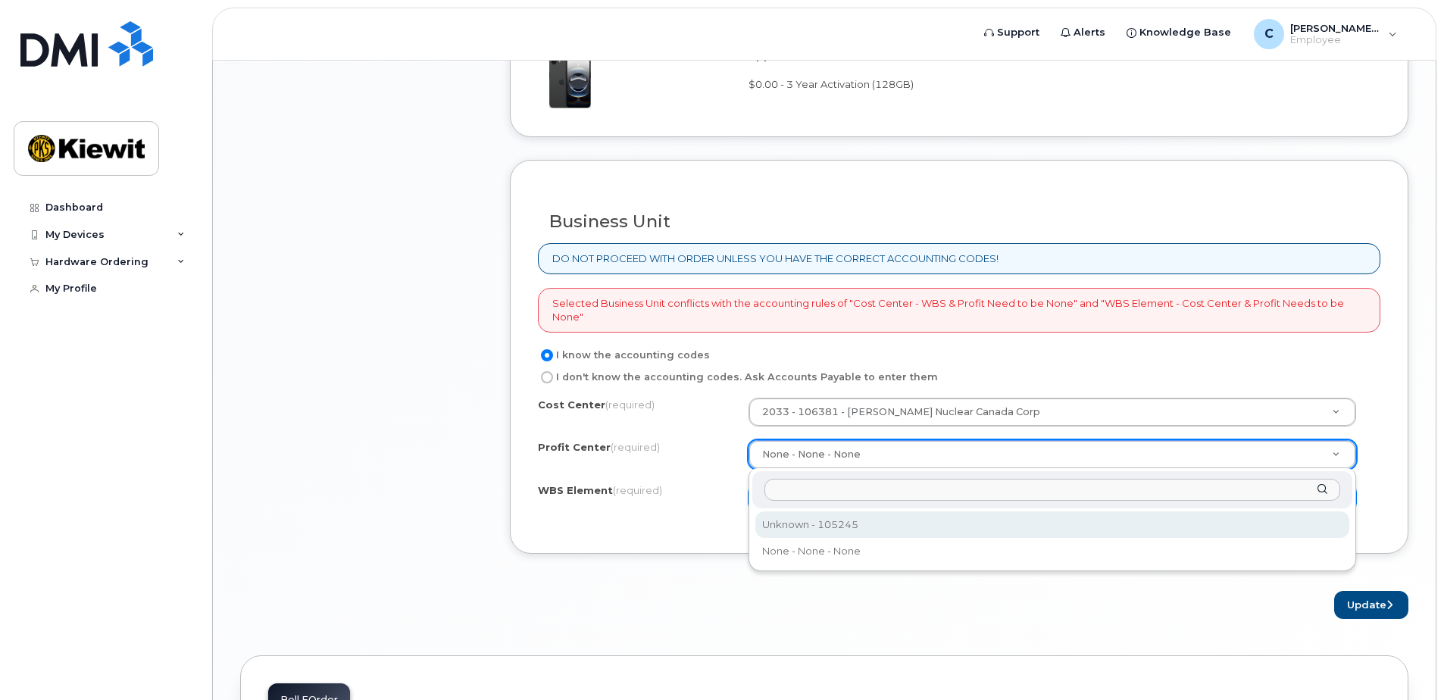
select select "105245"
type input "106"
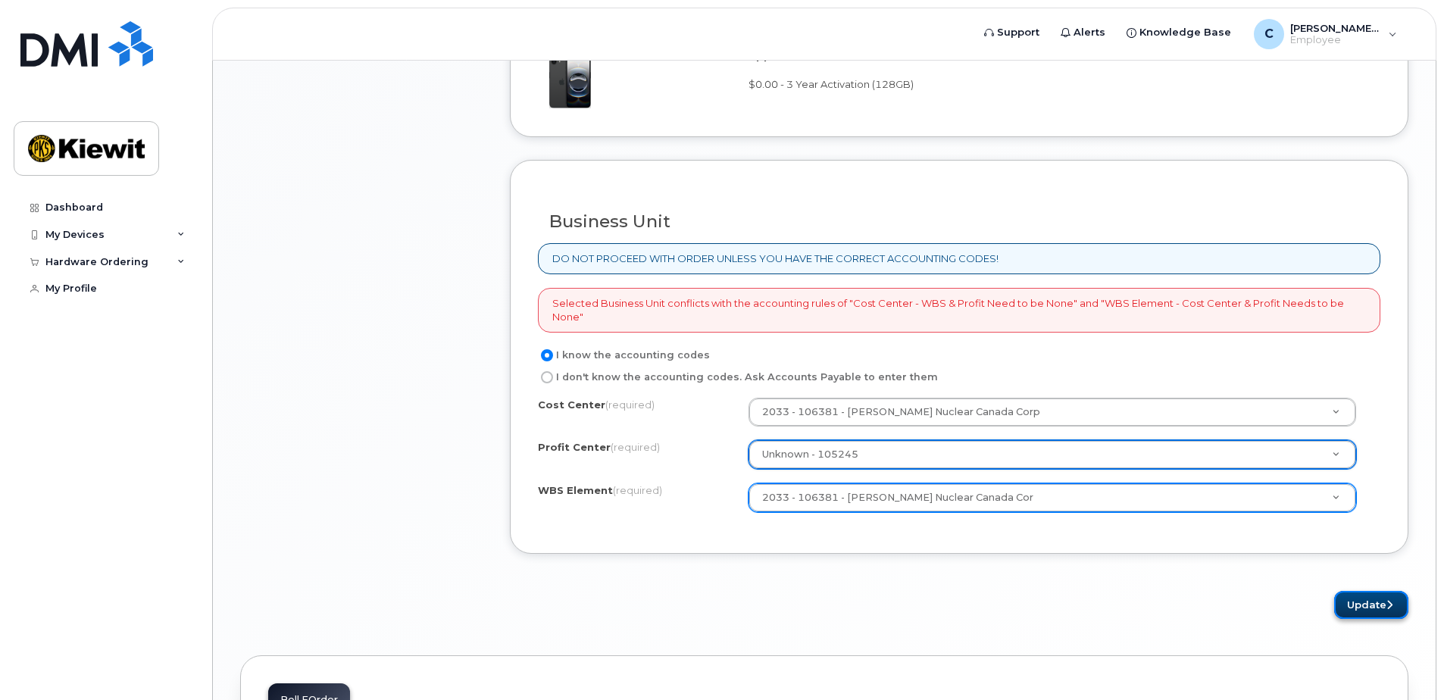
click at [1387, 604] on icon "submit" at bounding box center [1390, 605] width 6 height 10
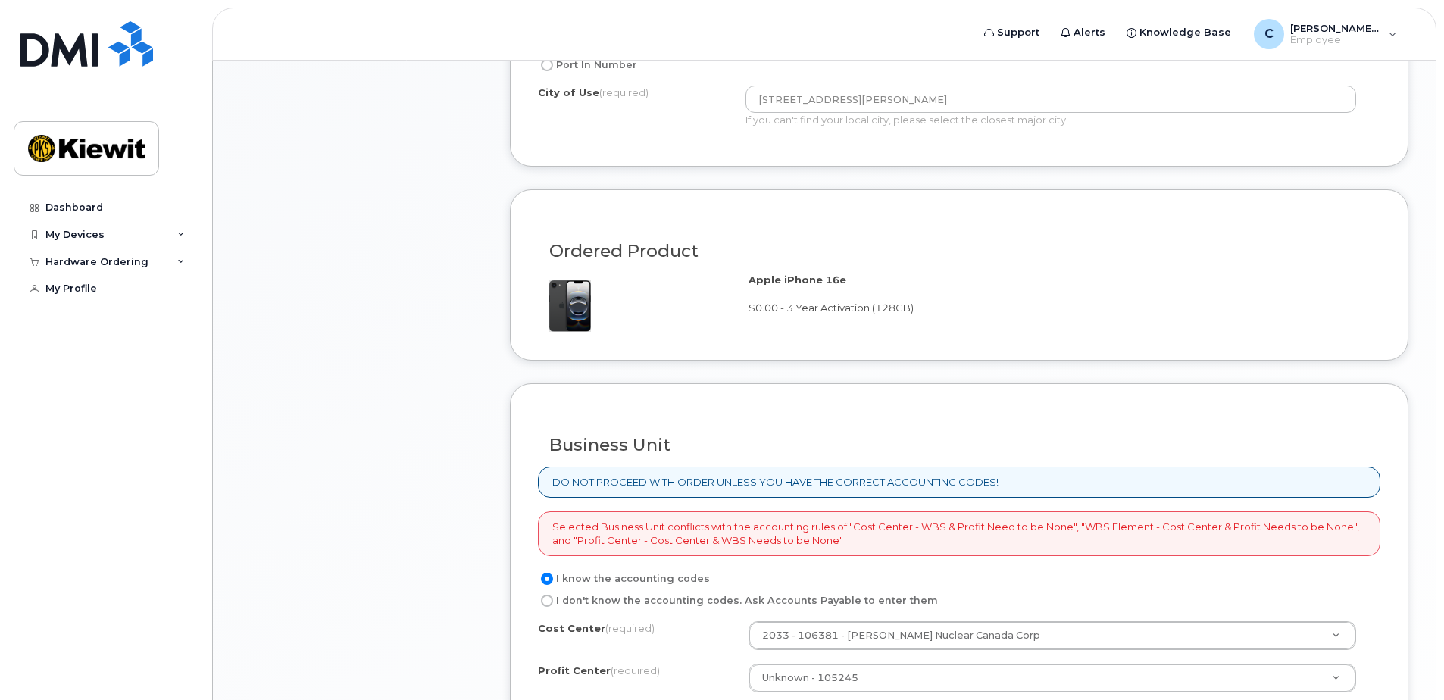
scroll to position [1061, 0]
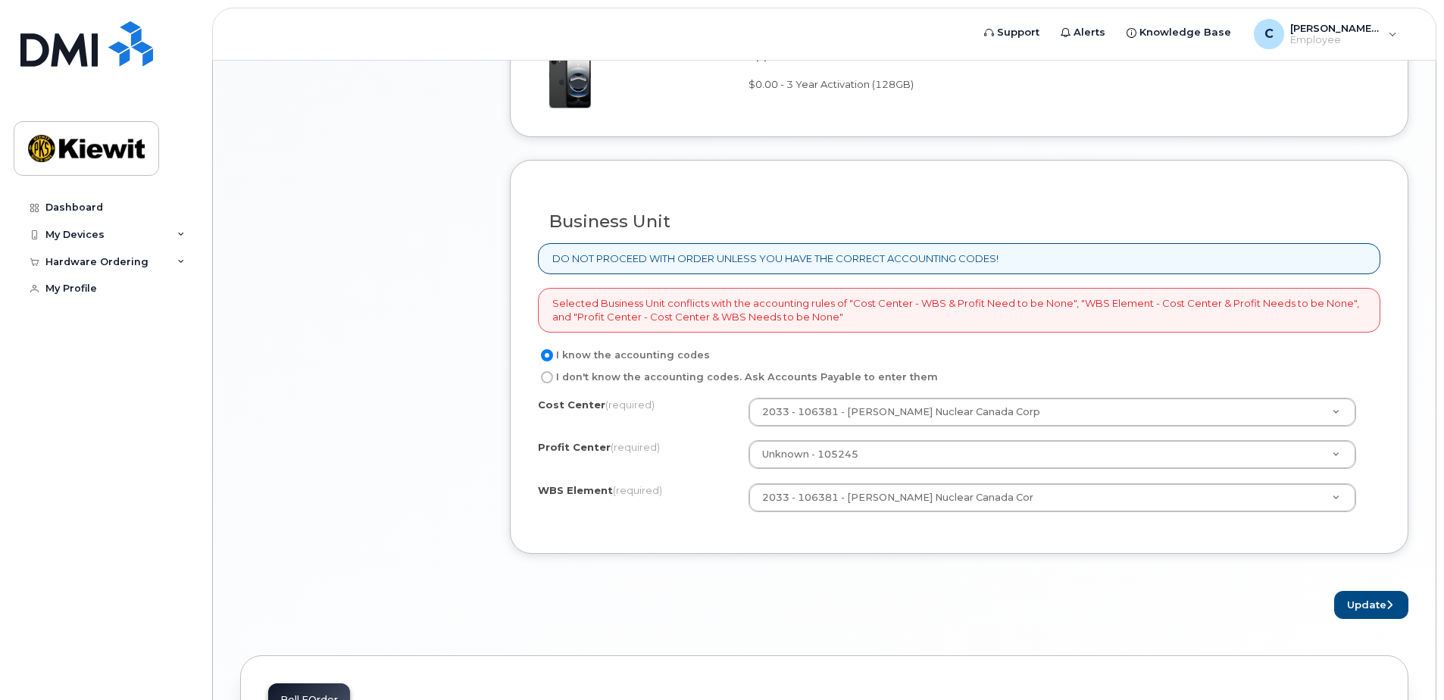
click at [620, 381] on label "I don't know the accounting codes. Ask Accounts Payable to enter them" at bounding box center [738, 377] width 400 height 18
click at [553, 381] on input "I don't know the accounting codes. Ask Accounts Payable to enter them" at bounding box center [547, 377] width 12 height 12
radio input "true"
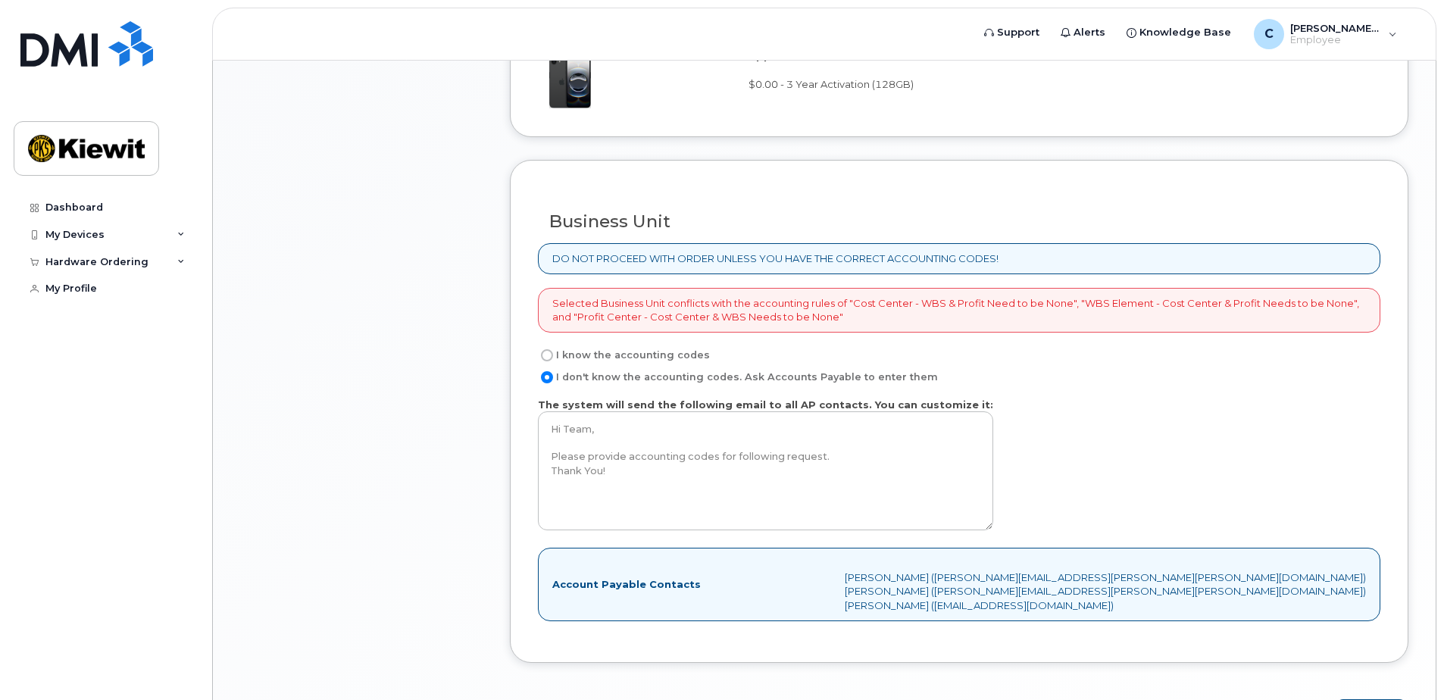
scroll to position [1288, 0]
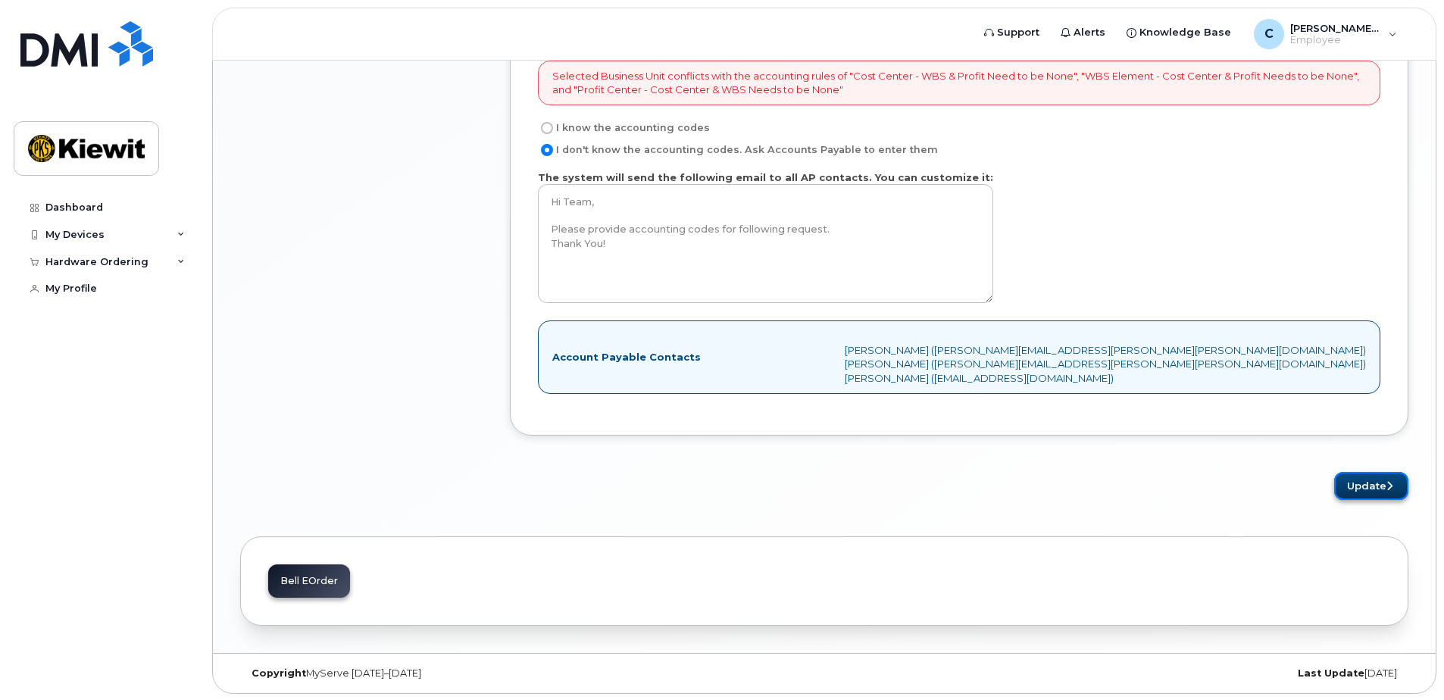
click at [1366, 477] on button "Update" at bounding box center [1371, 486] width 74 height 28
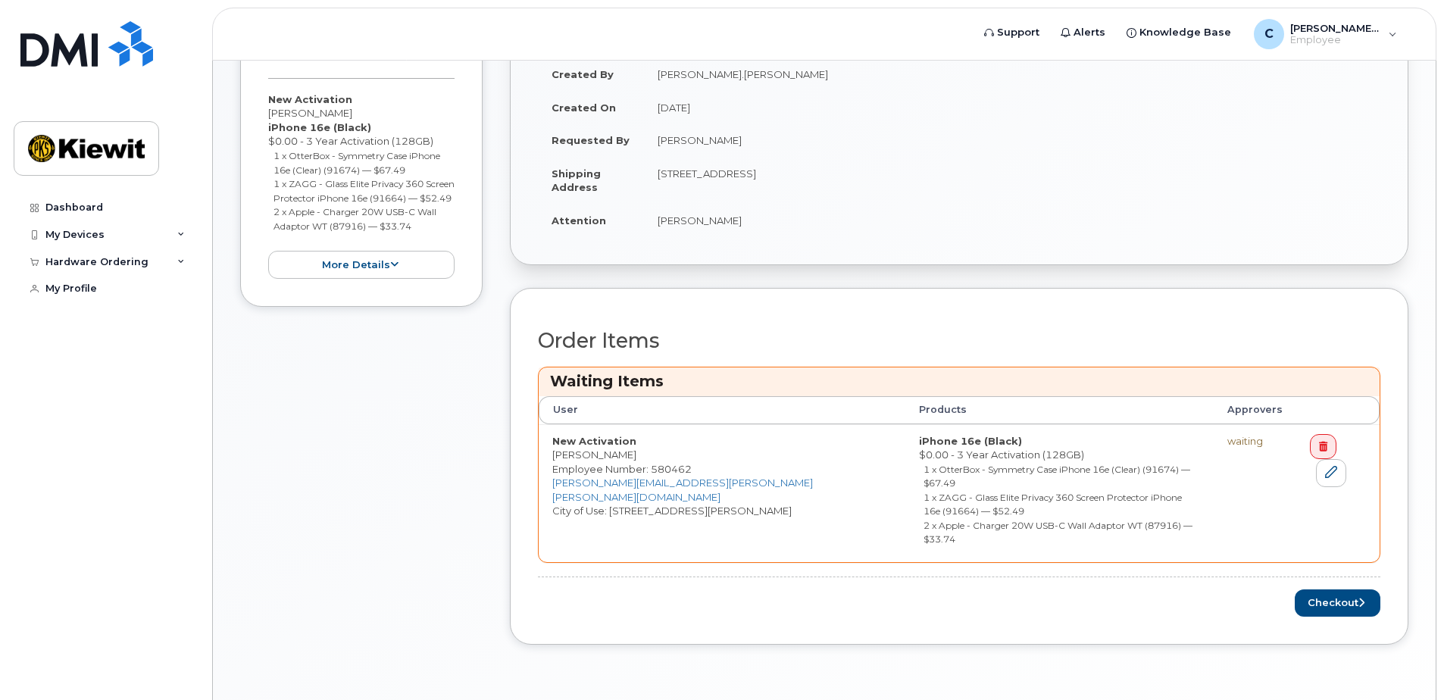
scroll to position [379, 0]
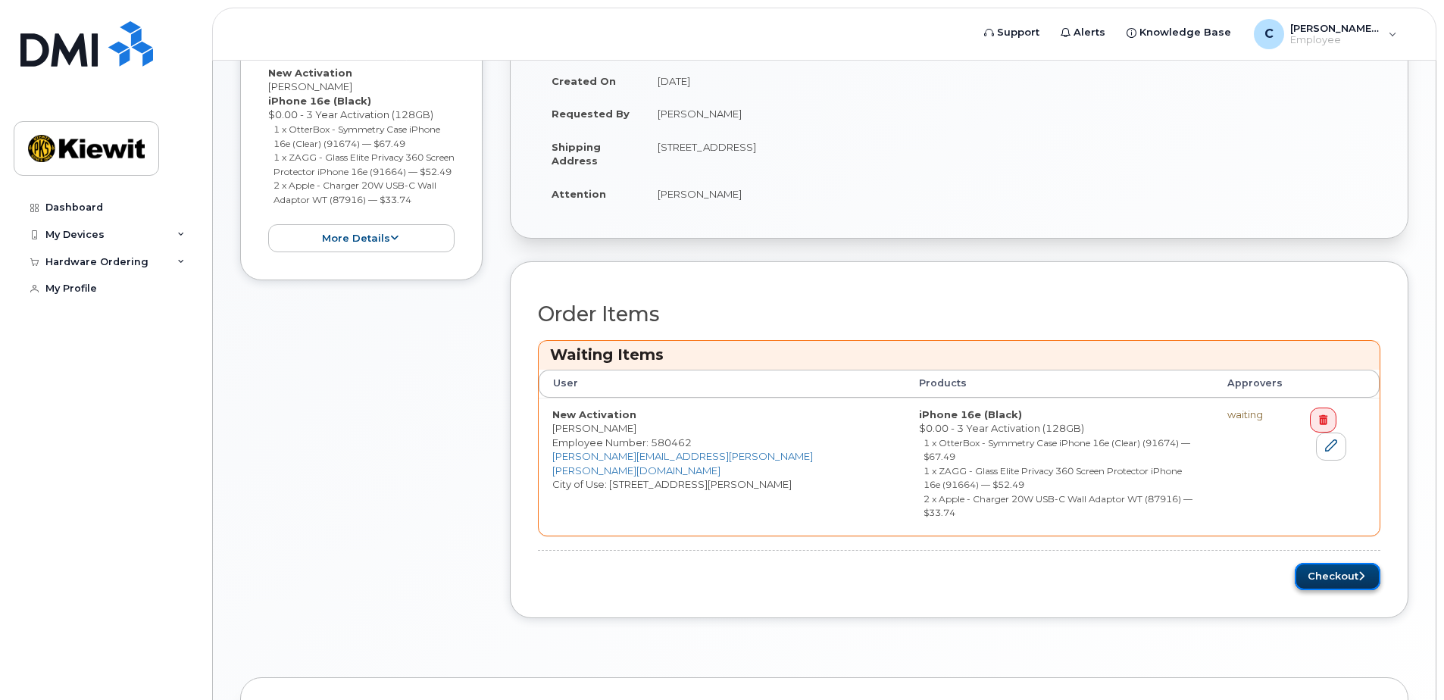
click at [1340, 563] on button "Checkout" at bounding box center [1338, 577] width 86 height 28
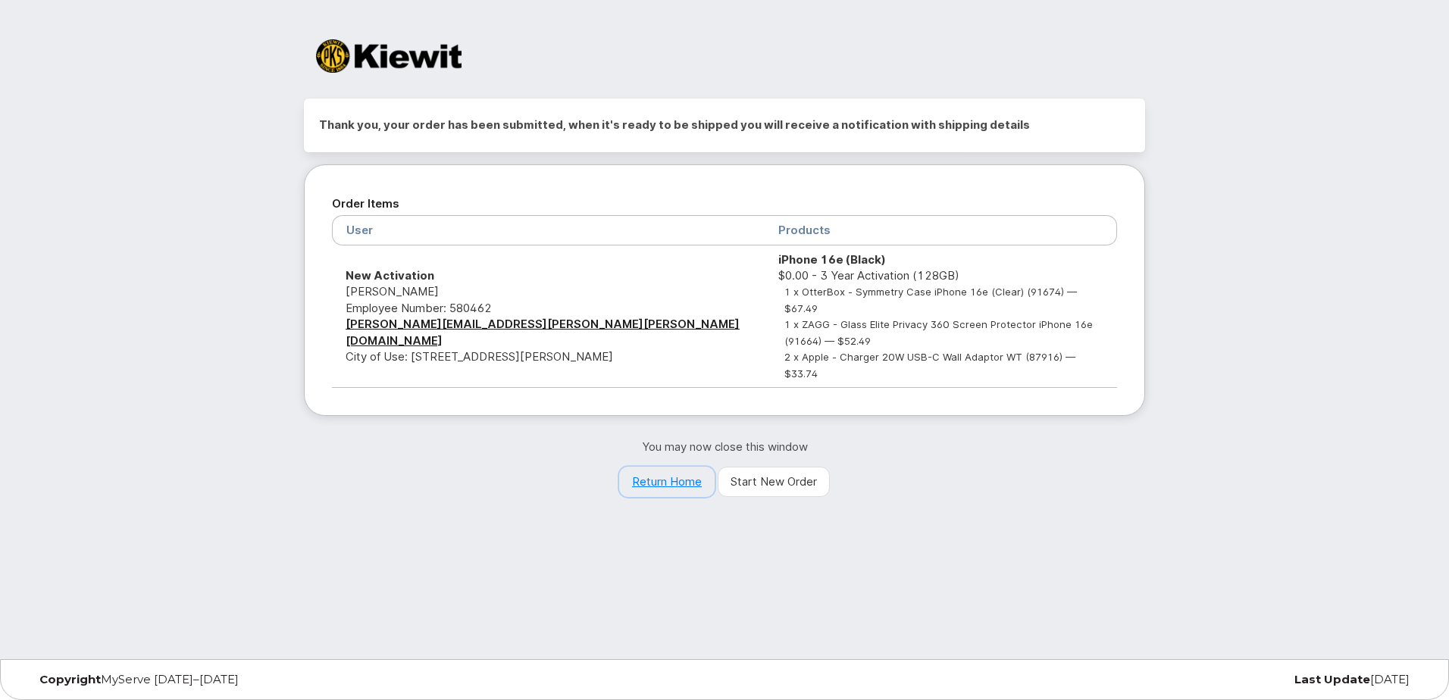
click at [664, 467] on link "Return Home" at bounding box center [666, 482] width 95 height 30
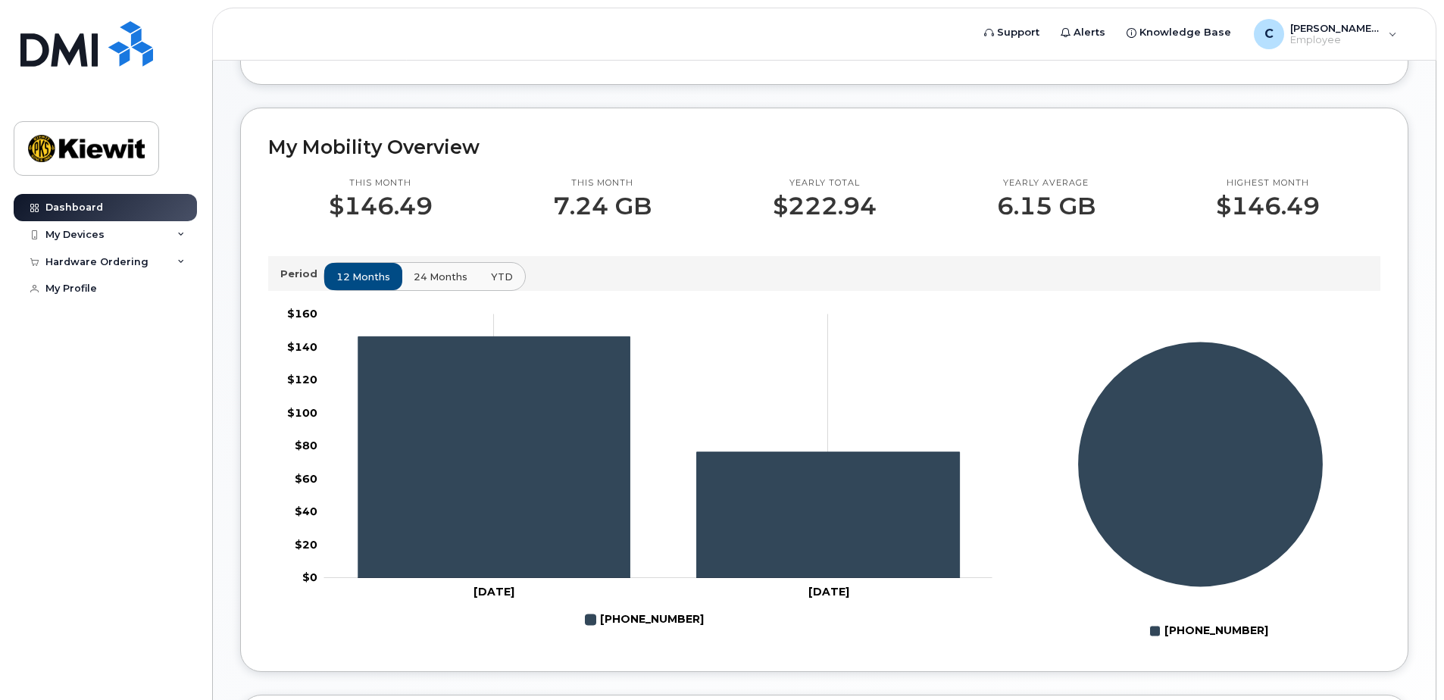
scroll to position [303, 0]
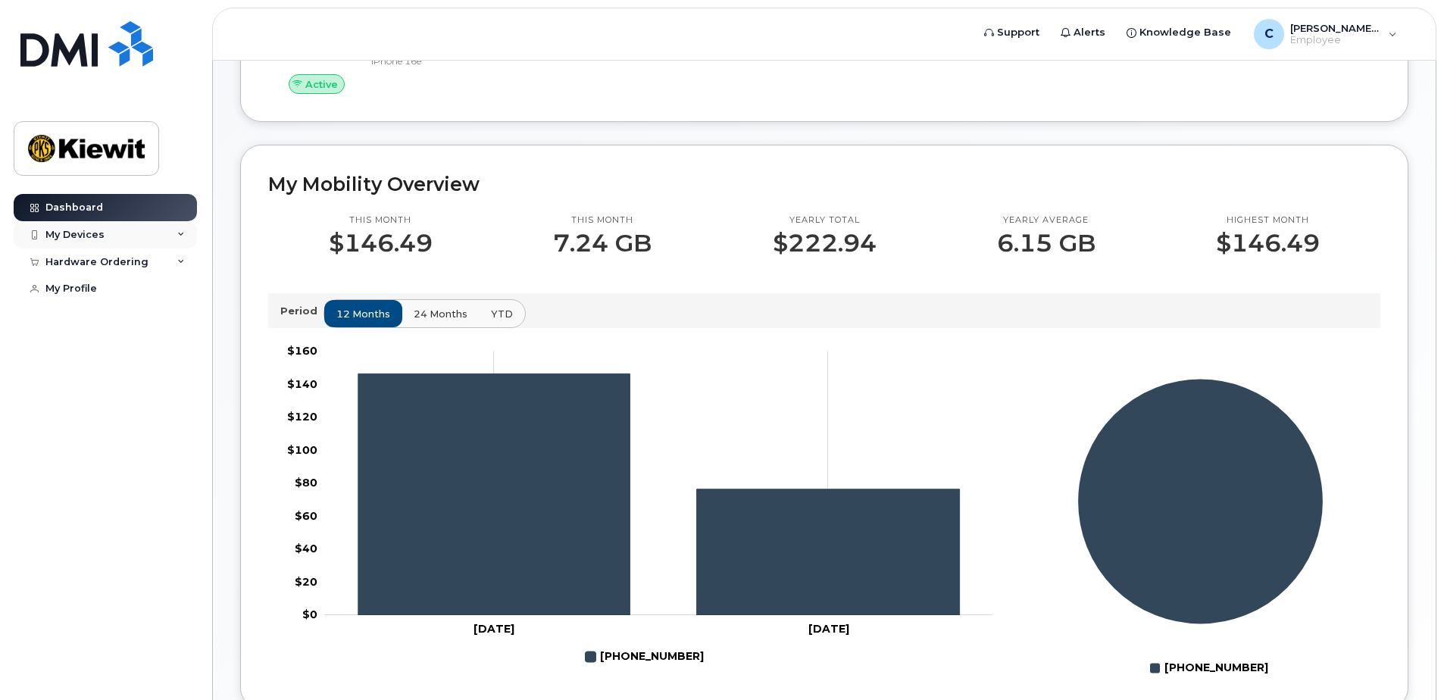
click at [142, 240] on div "My Devices" at bounding box center [105, 234] width 183 height 27
click at [115, 358] on div "Hardware Ordering" at bounding box center [96, 361] width 103 height 12
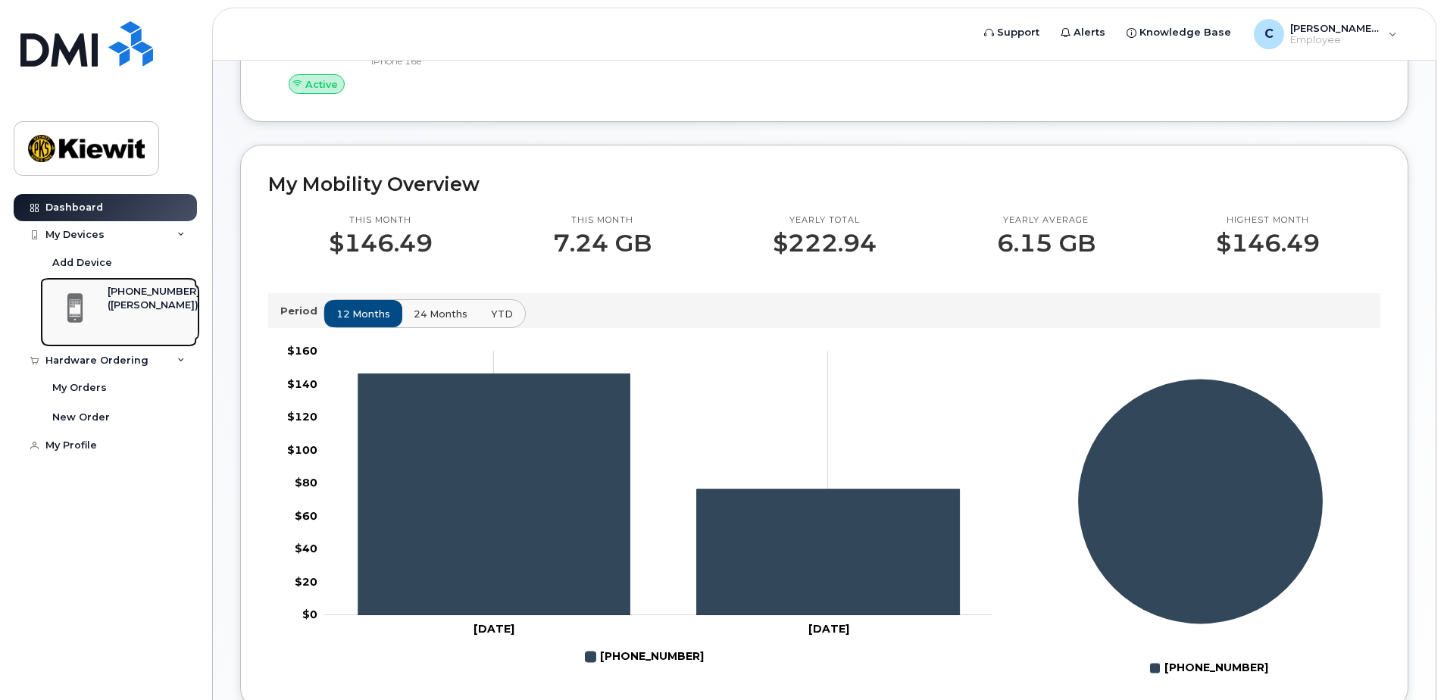
click at [136, 302] on div "([PERSON_NAME])" at bounding box center [154, 306] width 92 height 14
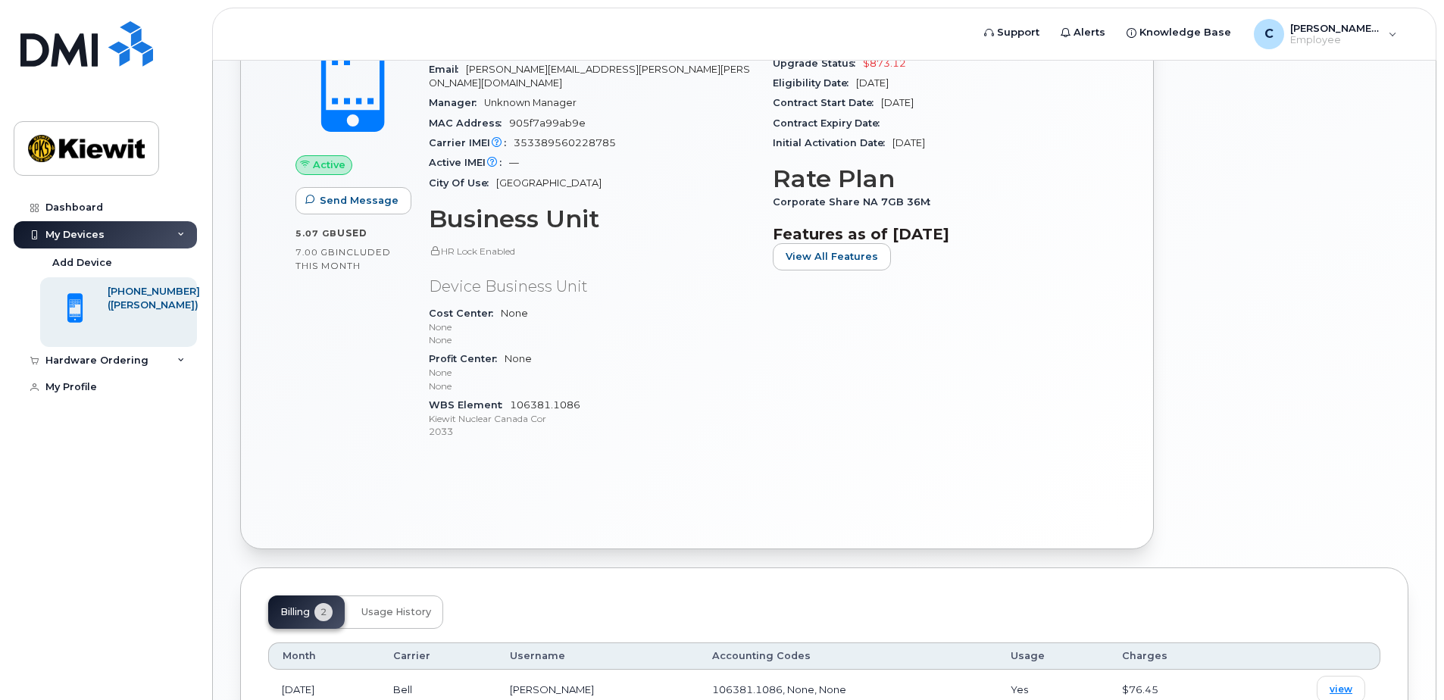
scroll to position [374, 0]
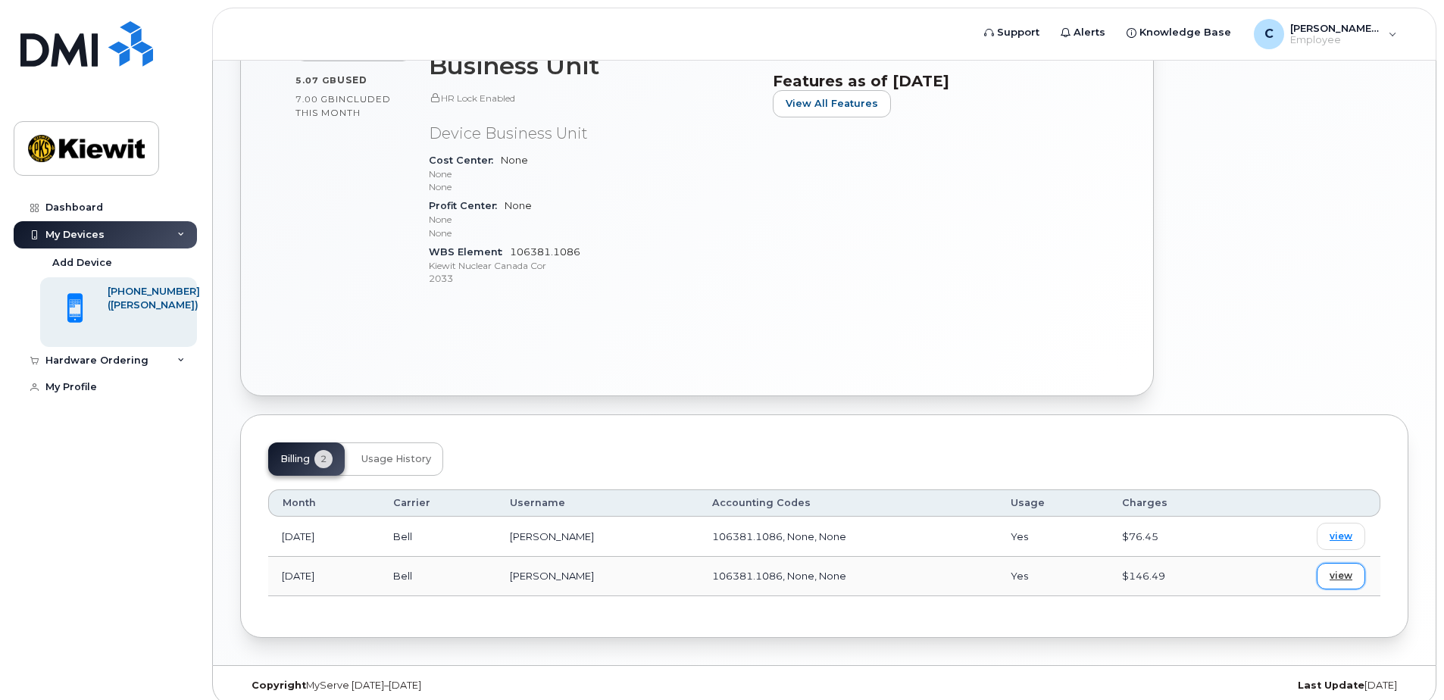
click at [1349, 569] on span "view" at bounding box center [1341, 576] width 23 height 14
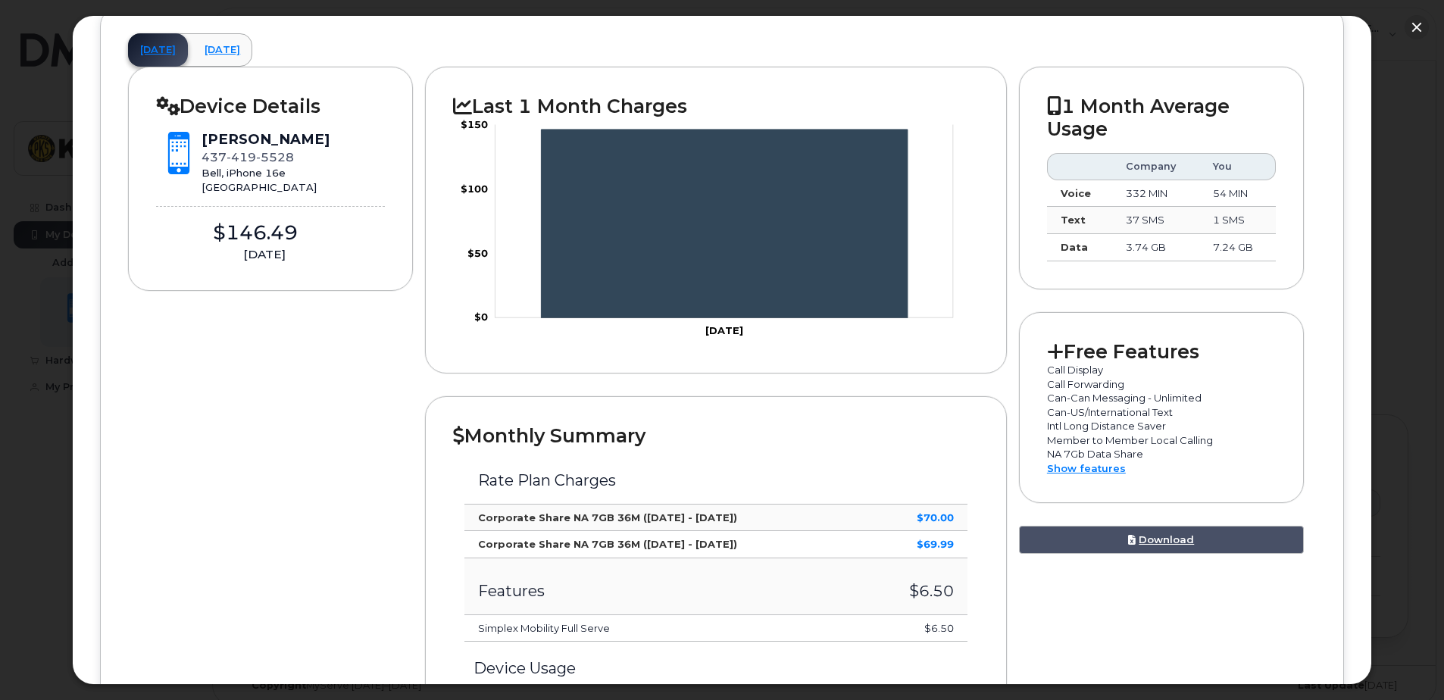
scroll to position [76, 0]
